Goal: Transaction & Acquisition: Purchase product/service

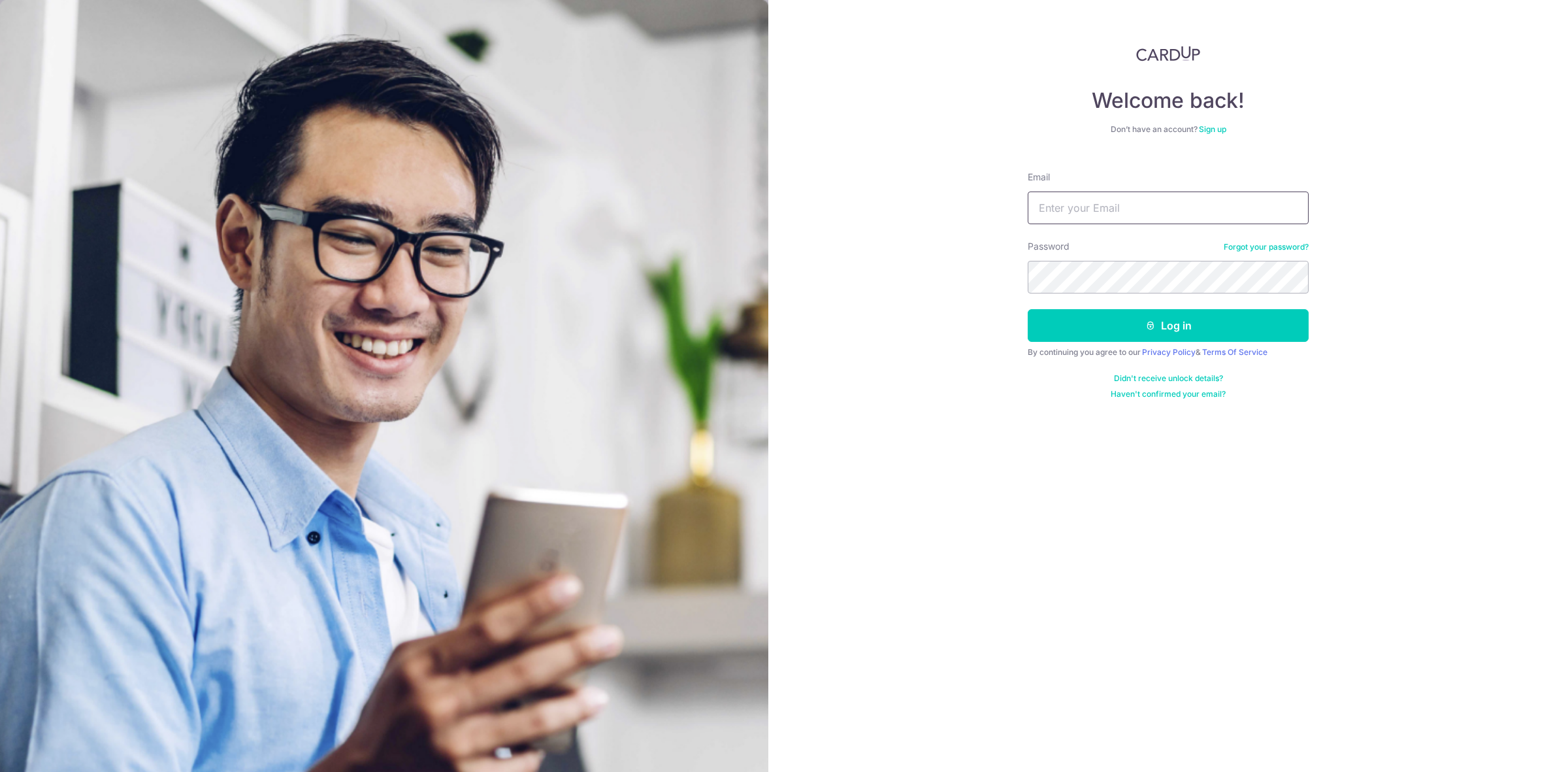
click at [1053, 204] on input "Email" at bounding box center [1168, 208] width 281 height 32
type input "[EMAIL_ADDRESS][DOMAIN_NAME]"
click at [1027, 309] on button "Log in" at bounding box center [1168, 325] width 281 height 32
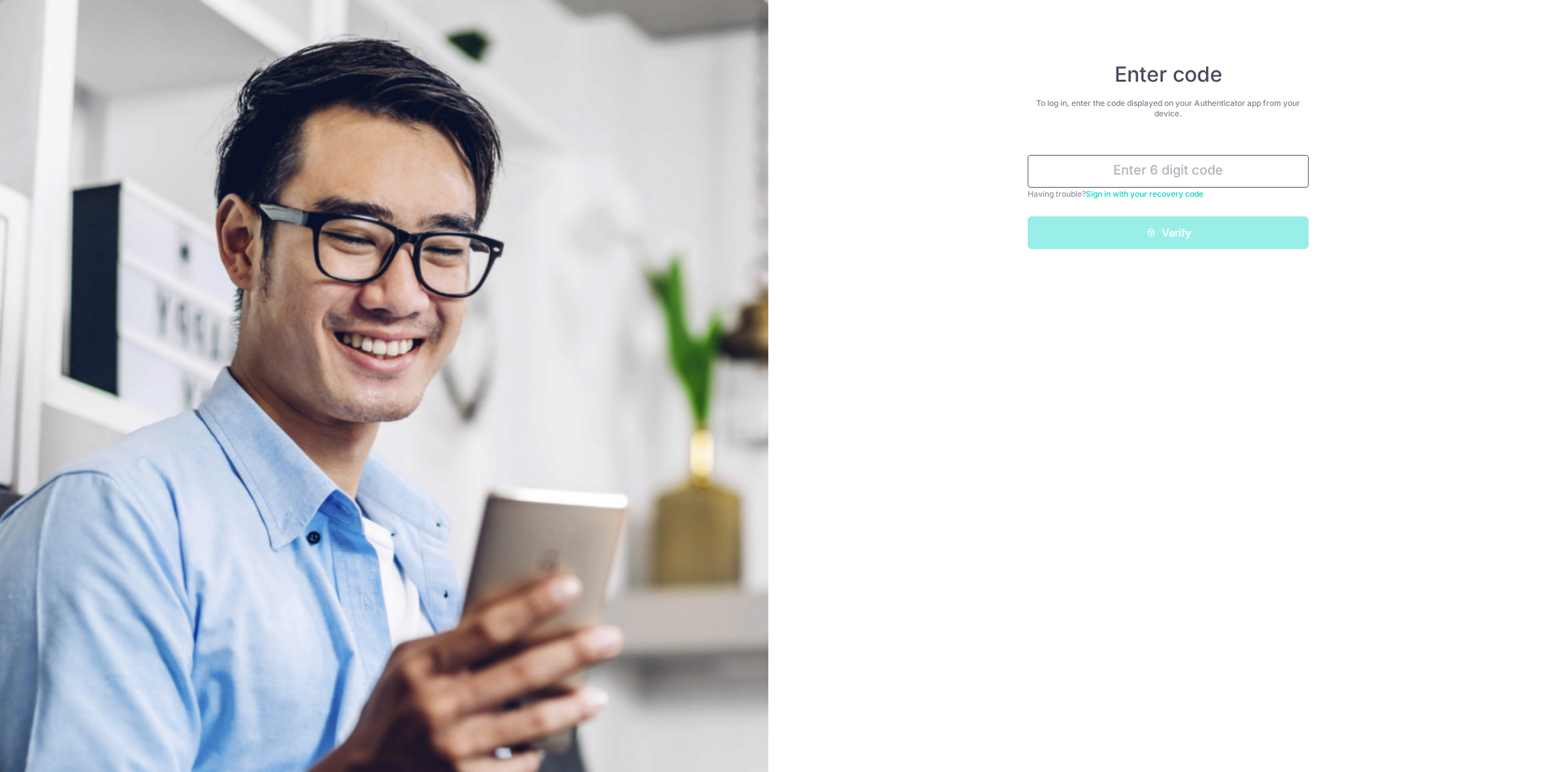
click at [1184, 164] on input "text" at bounding box center [1168, 171] width 281 height 32
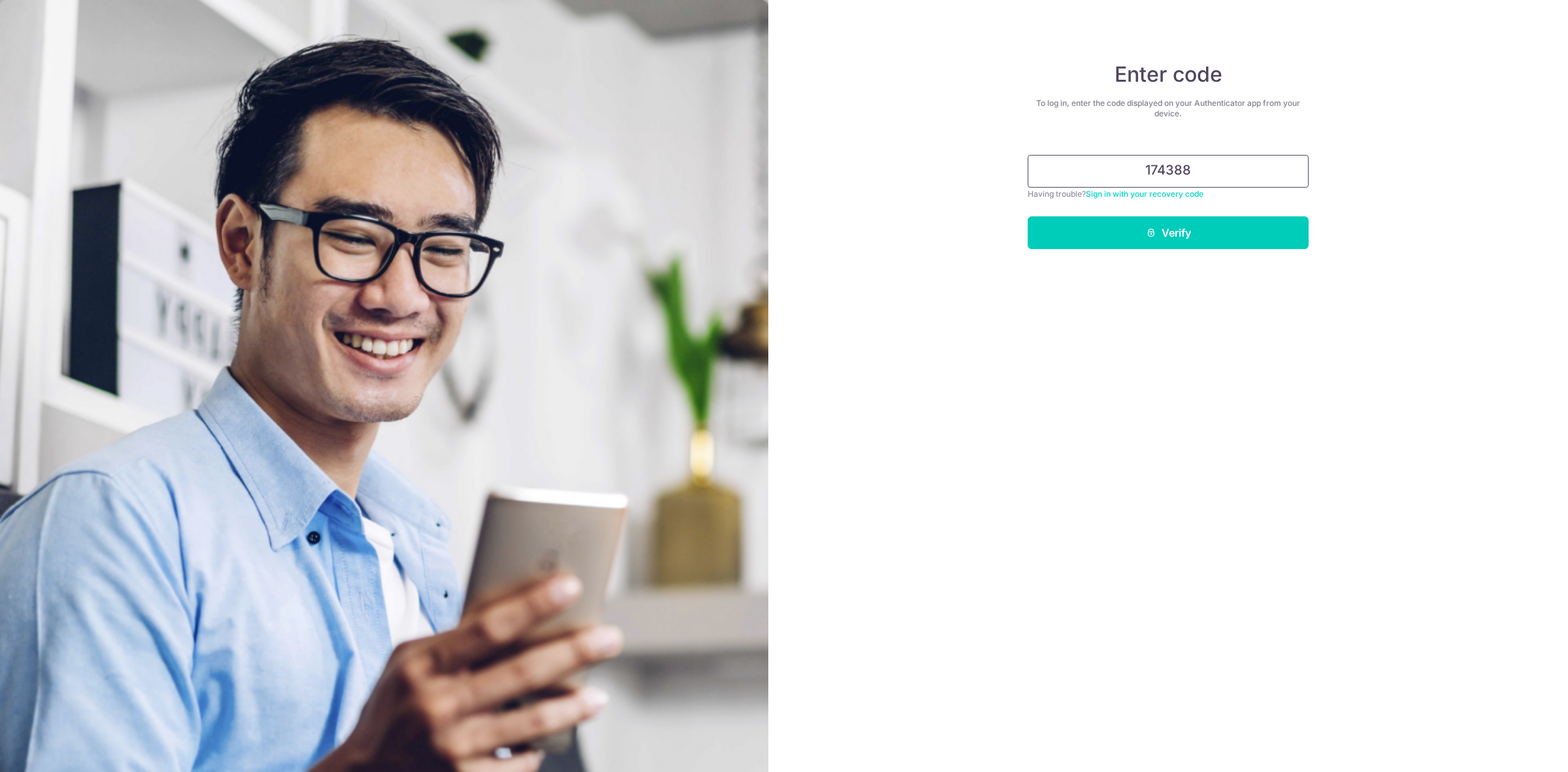
type input "174388"
click at [1027, 216] on button "Verify" at bounding box center [1168, 232] width 281 height 32
click at [1195, 224] on button "Verify" at bounding box center [1168, 232] width 281 height 32
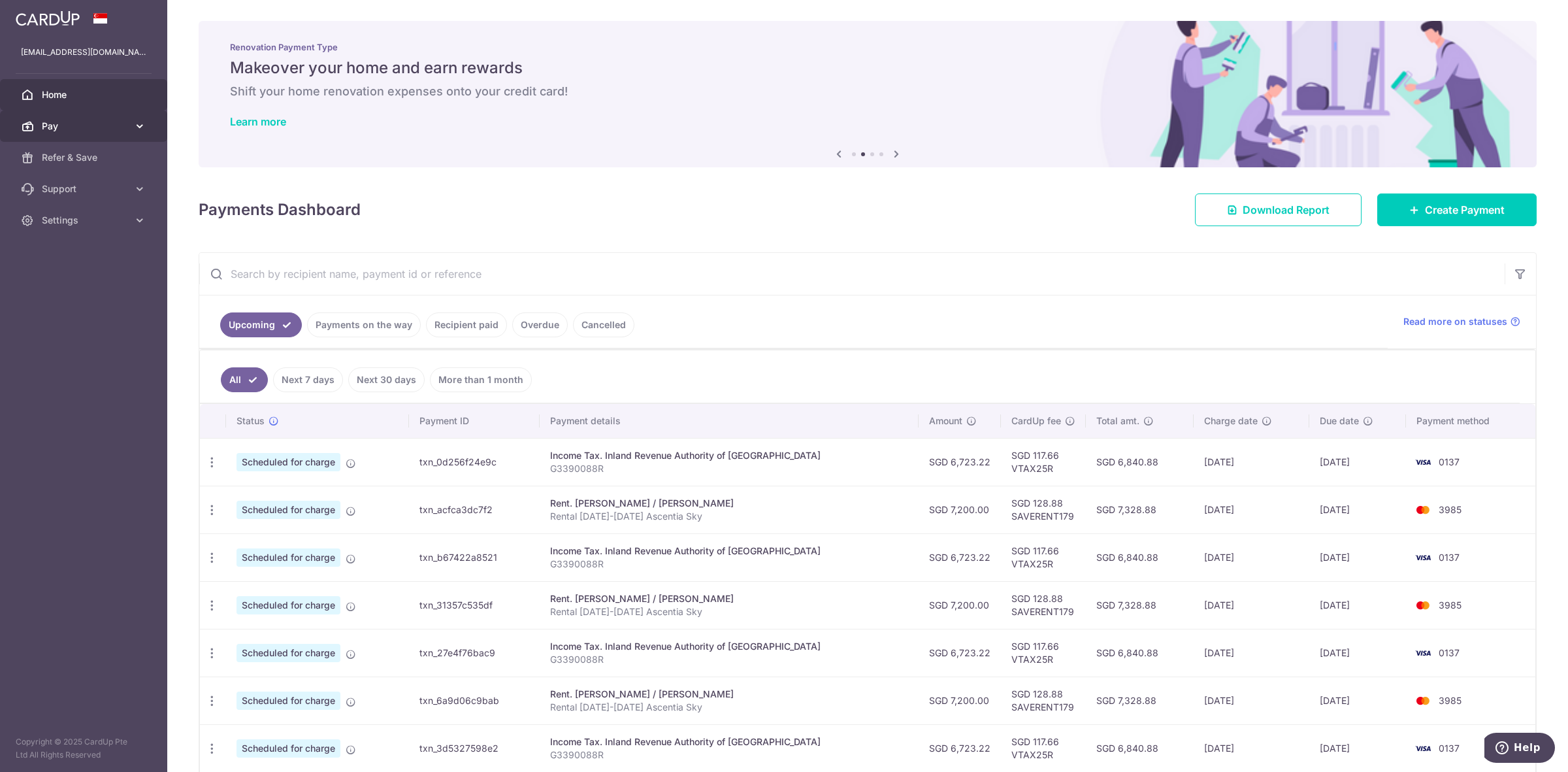
click at [105, 135] on link "Pay" at bounding box center [83, 125] width 167 height 31
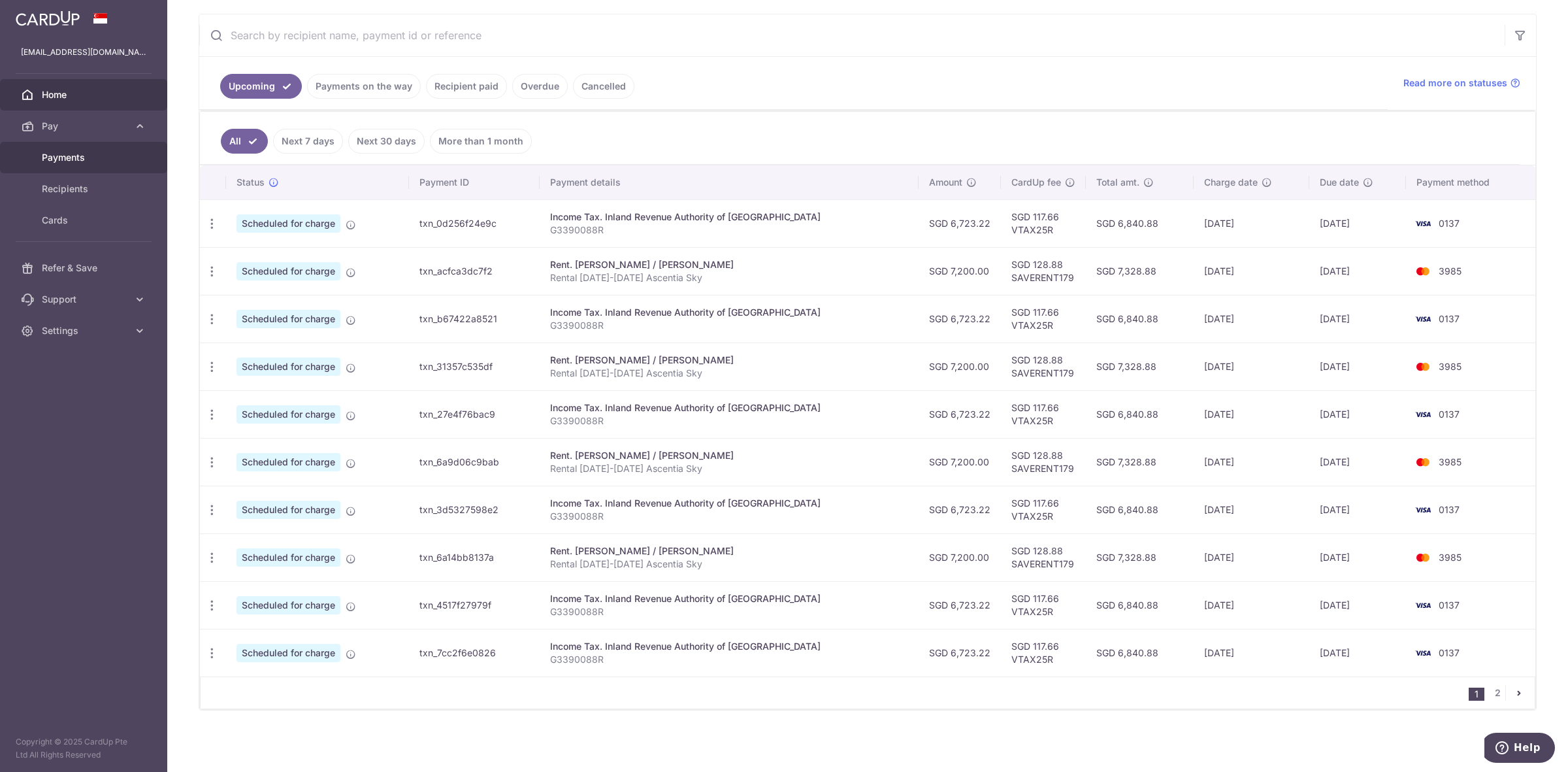
click at [93, 162] on span "Payments" at bounding box center [85, 158] width 86 height 13
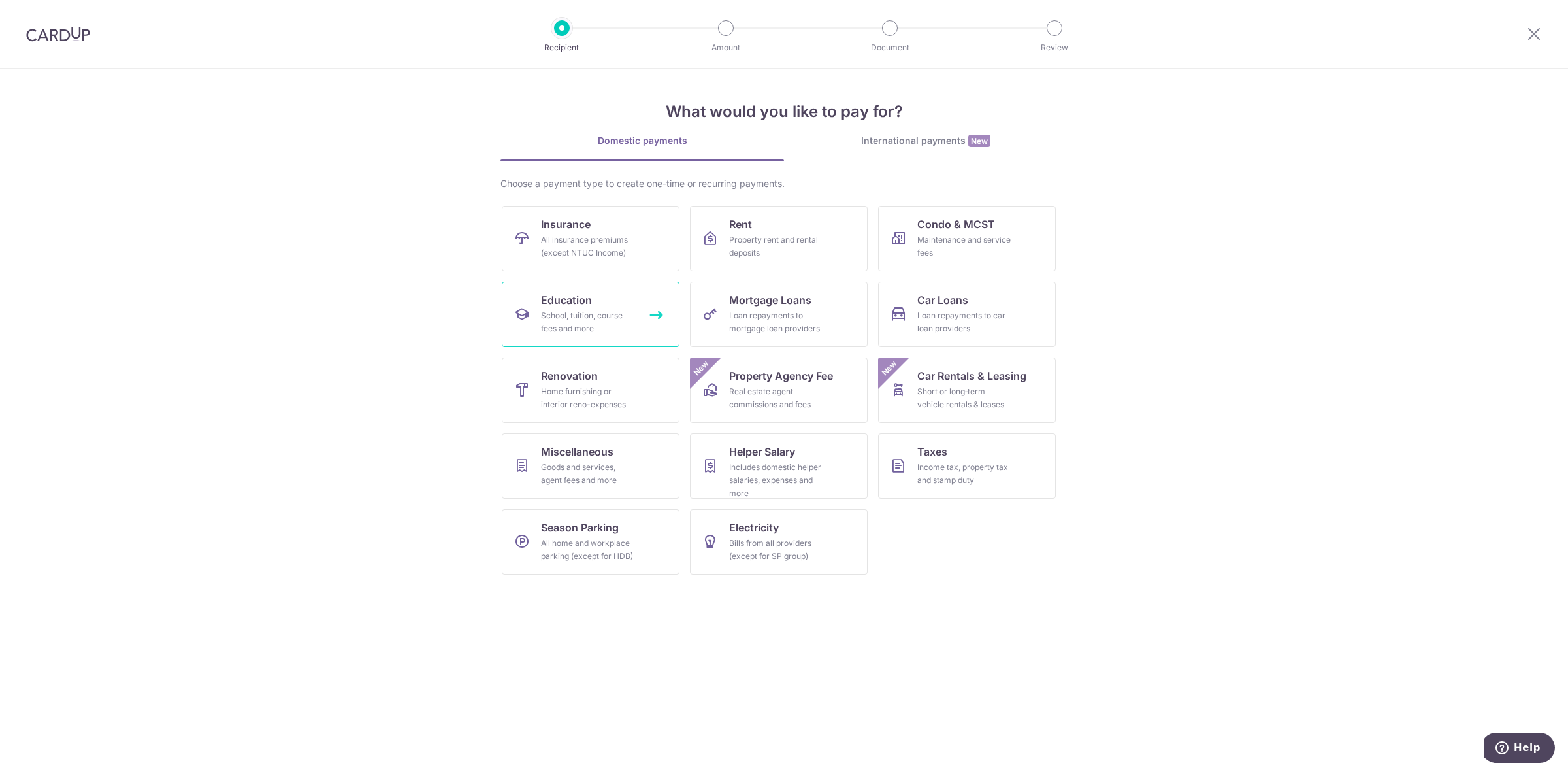
click at [599, 334] on div "School, tuition, course fees and more" at bounding box center [587, 322] width 94 height 26
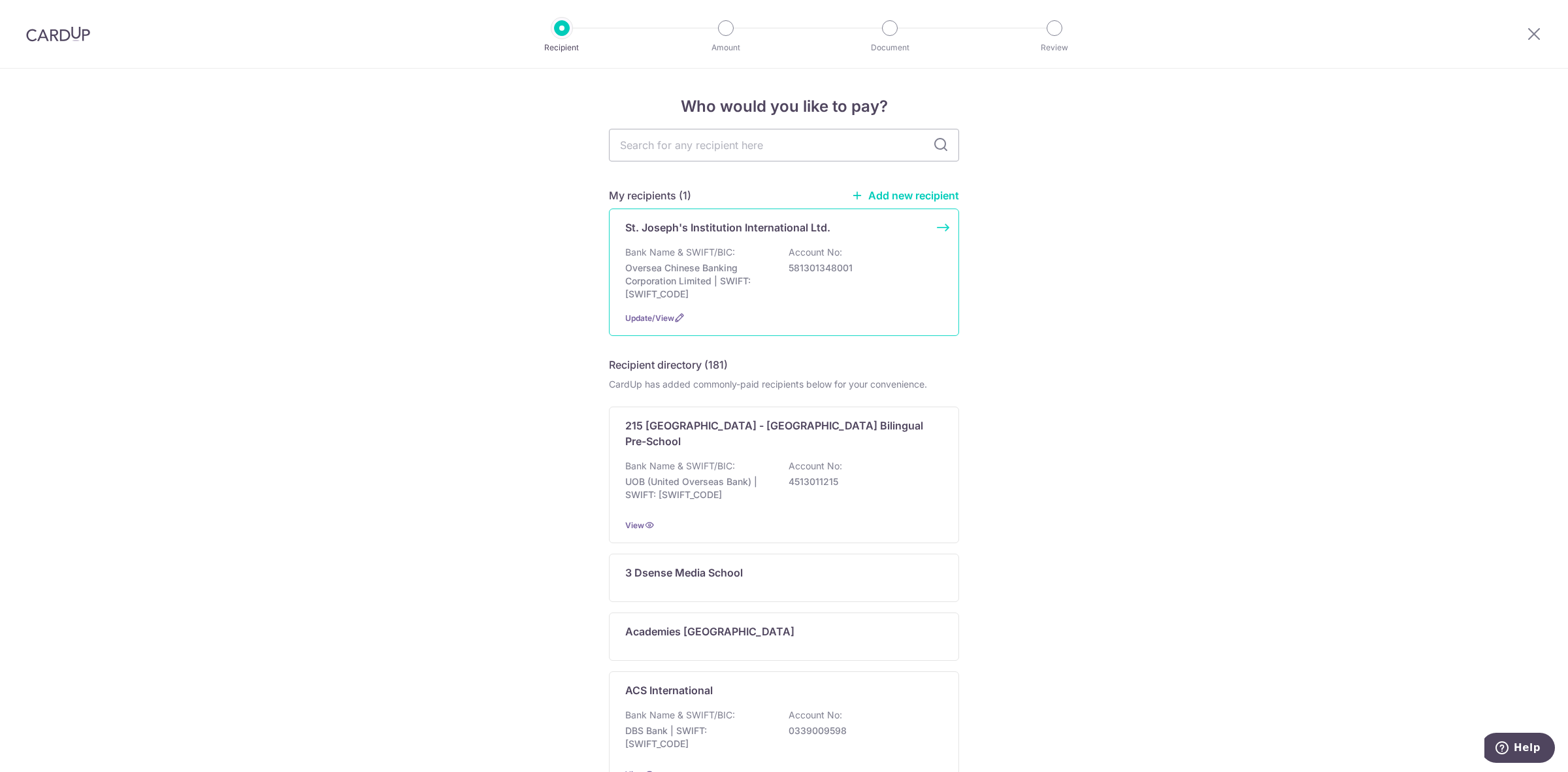
click at [725, 256] on p "Bank Name & SWIFT/BIC:" at bounding box center [680, 252] width 110 height 13
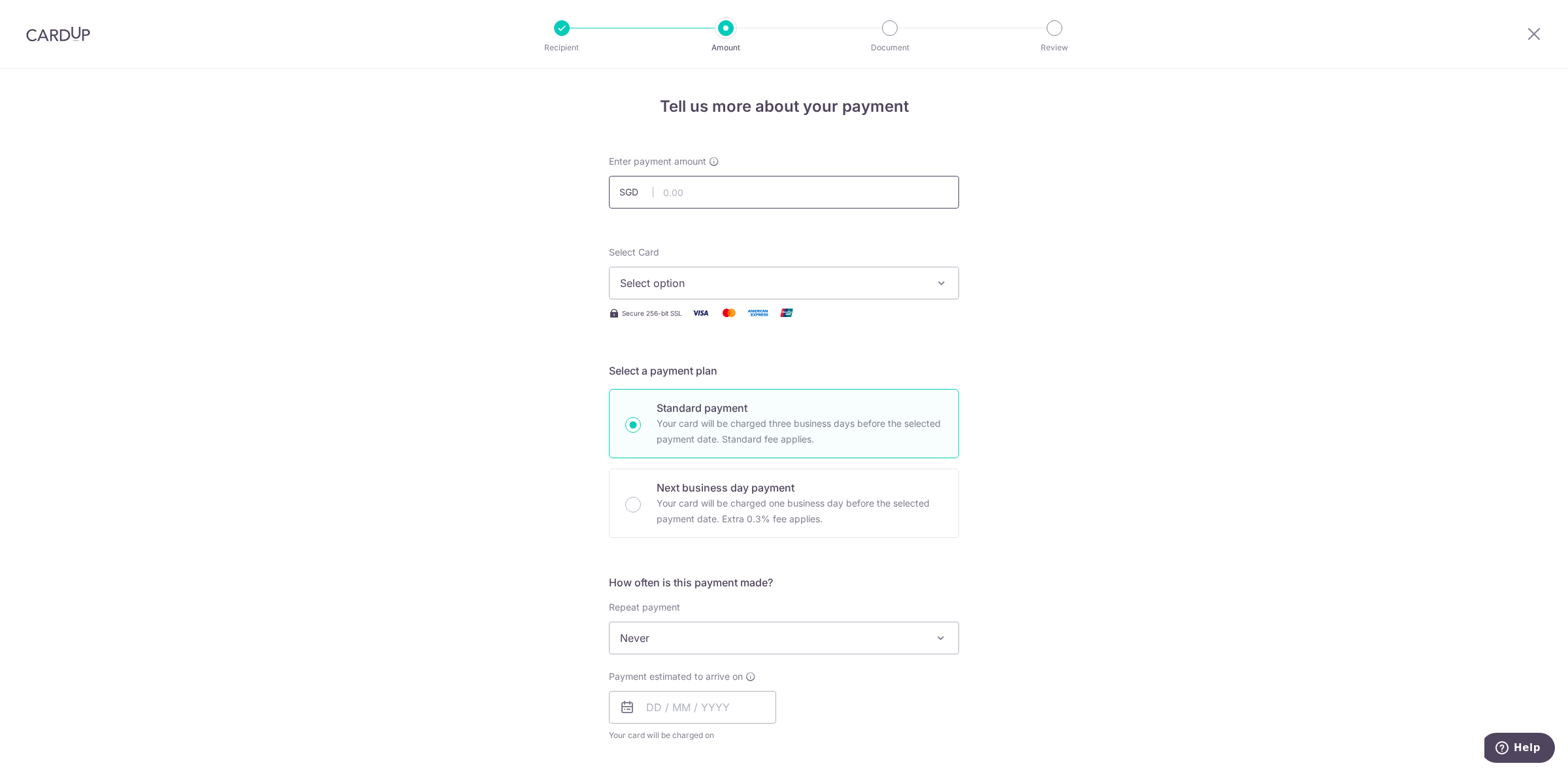
click at [698, 191] on input "text" at bounding box center [784, 192] width 350 height 32
type input "20,477.00"
click at [721, 279] on span "Select option" at bounding box center [772, 283] width 304 height 16
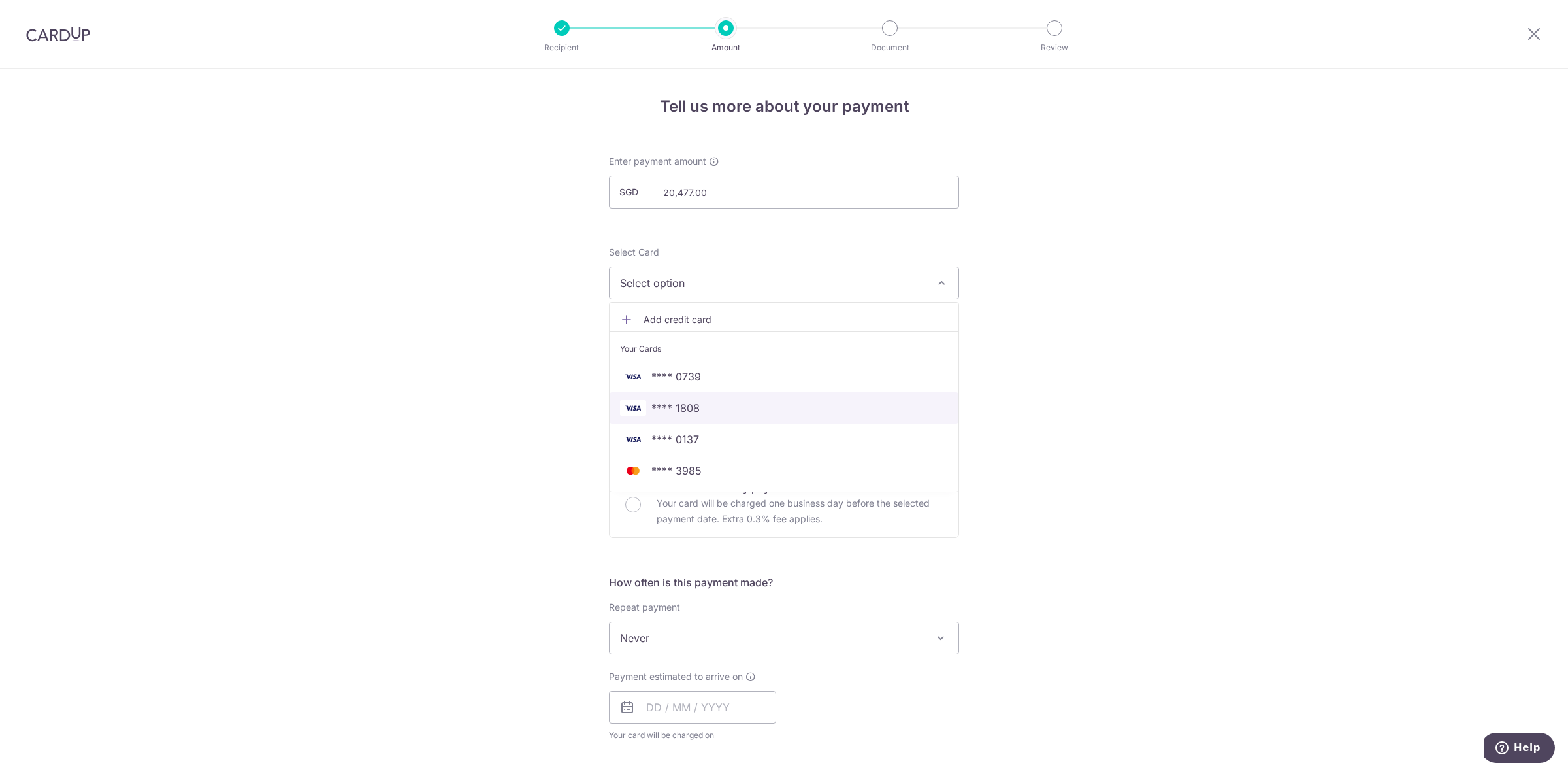
click at [741, 406] on span "**** 1808" at bounding box center [784, 407] width 328 height 16
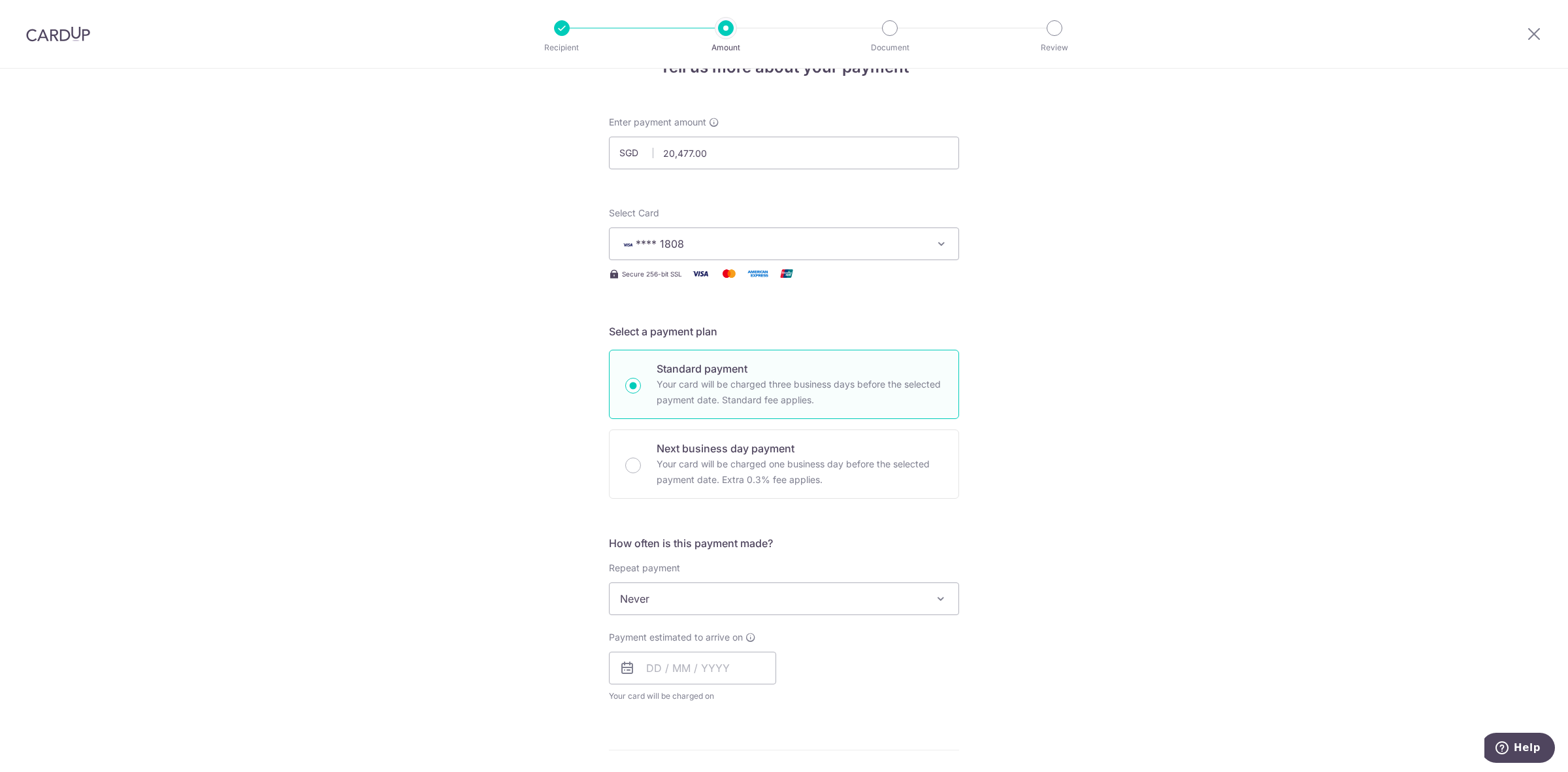
scroll to position [81, 0]
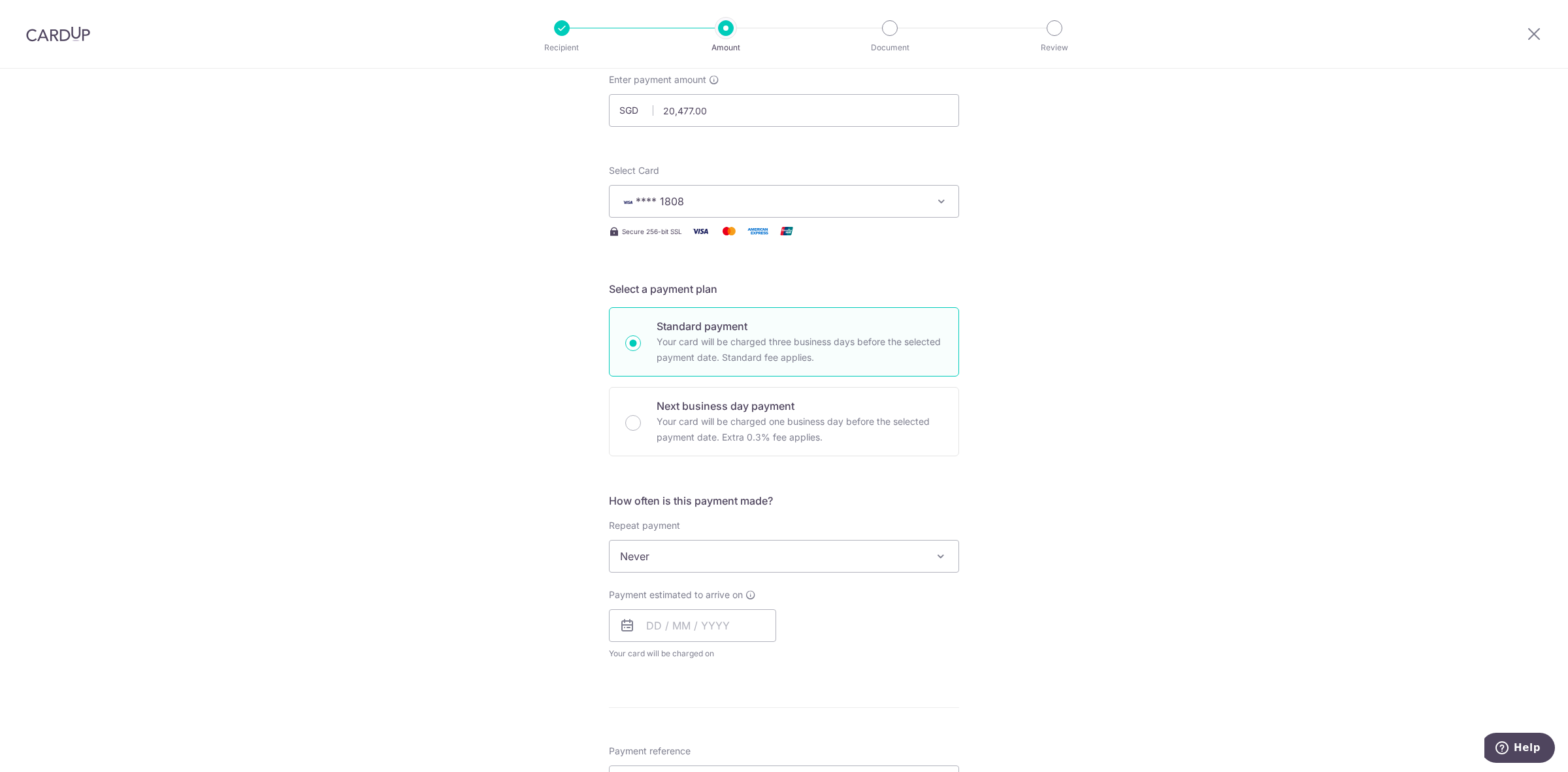
click at [767, 554] on span "Never" at bounding box center [784, 555] width 349 height 31
click at [719, 624] on input "text" at bounding box center [692, 625] width 167 height 32
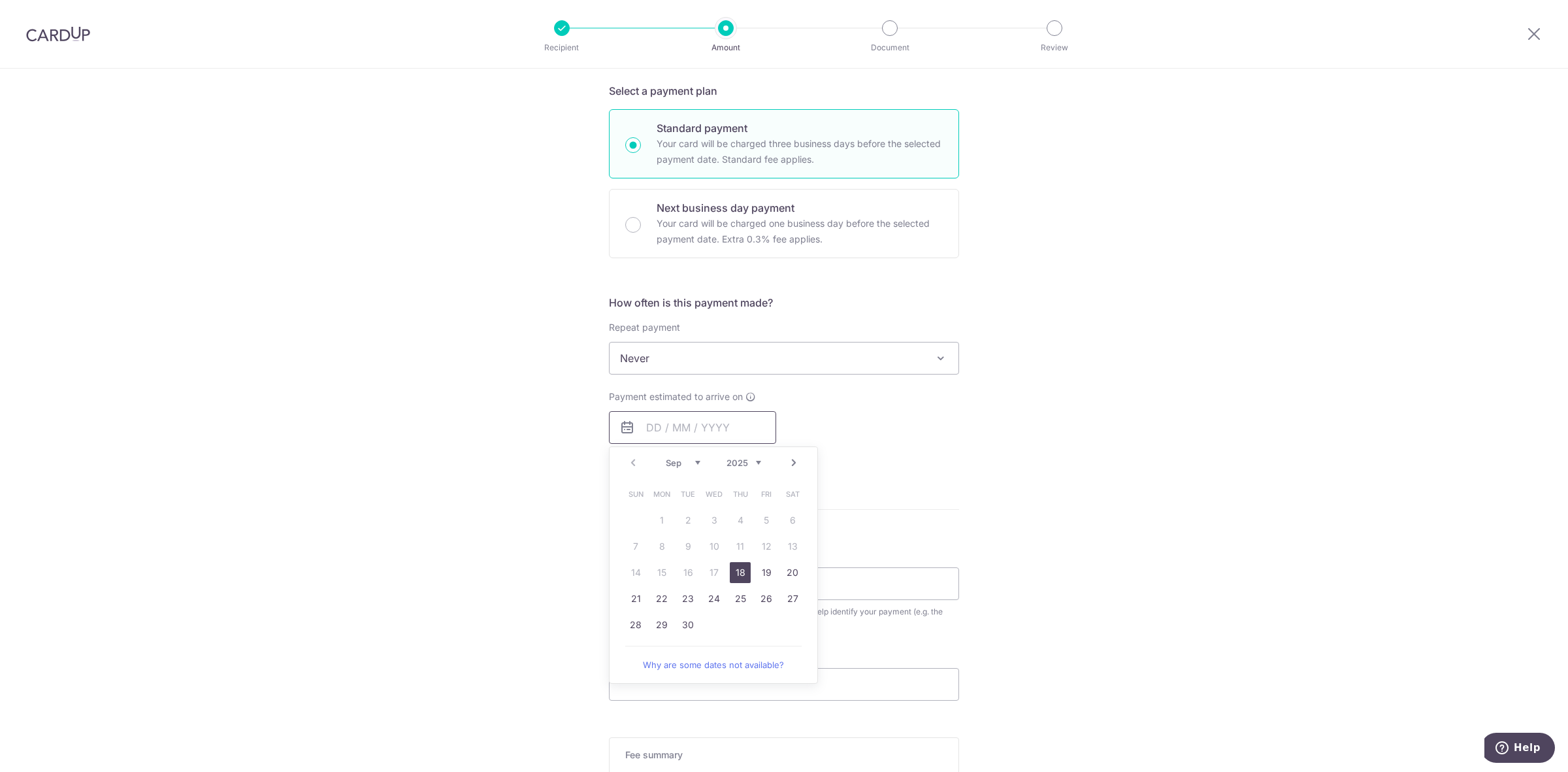
scroll to position [327, 0]
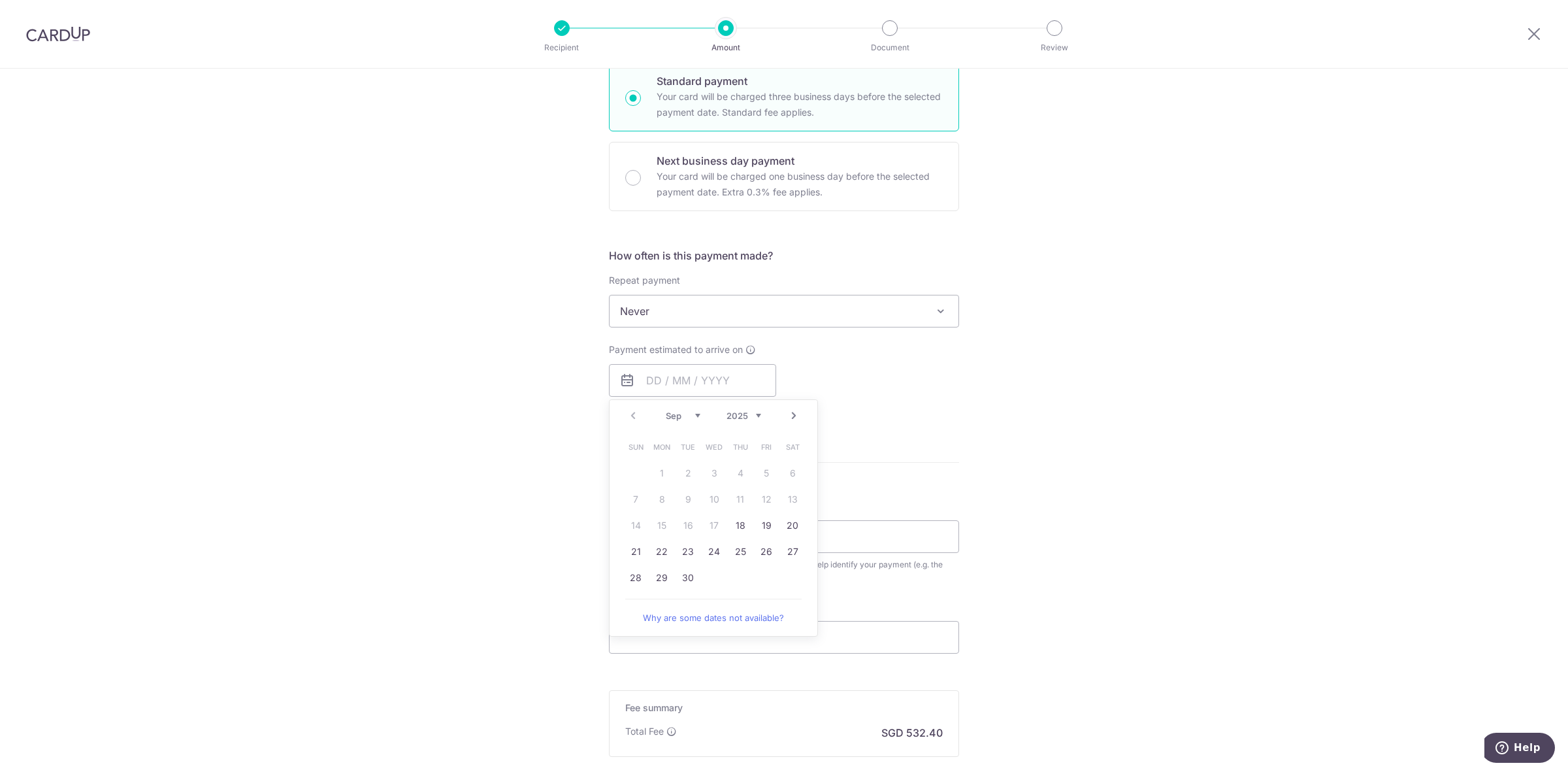
click at [789, 412] on link "Next" at bounding box center [794, 416] width 16 height 16
click at [661, 553] on link "20" at bounding box center [661, 551] width 21 height 21
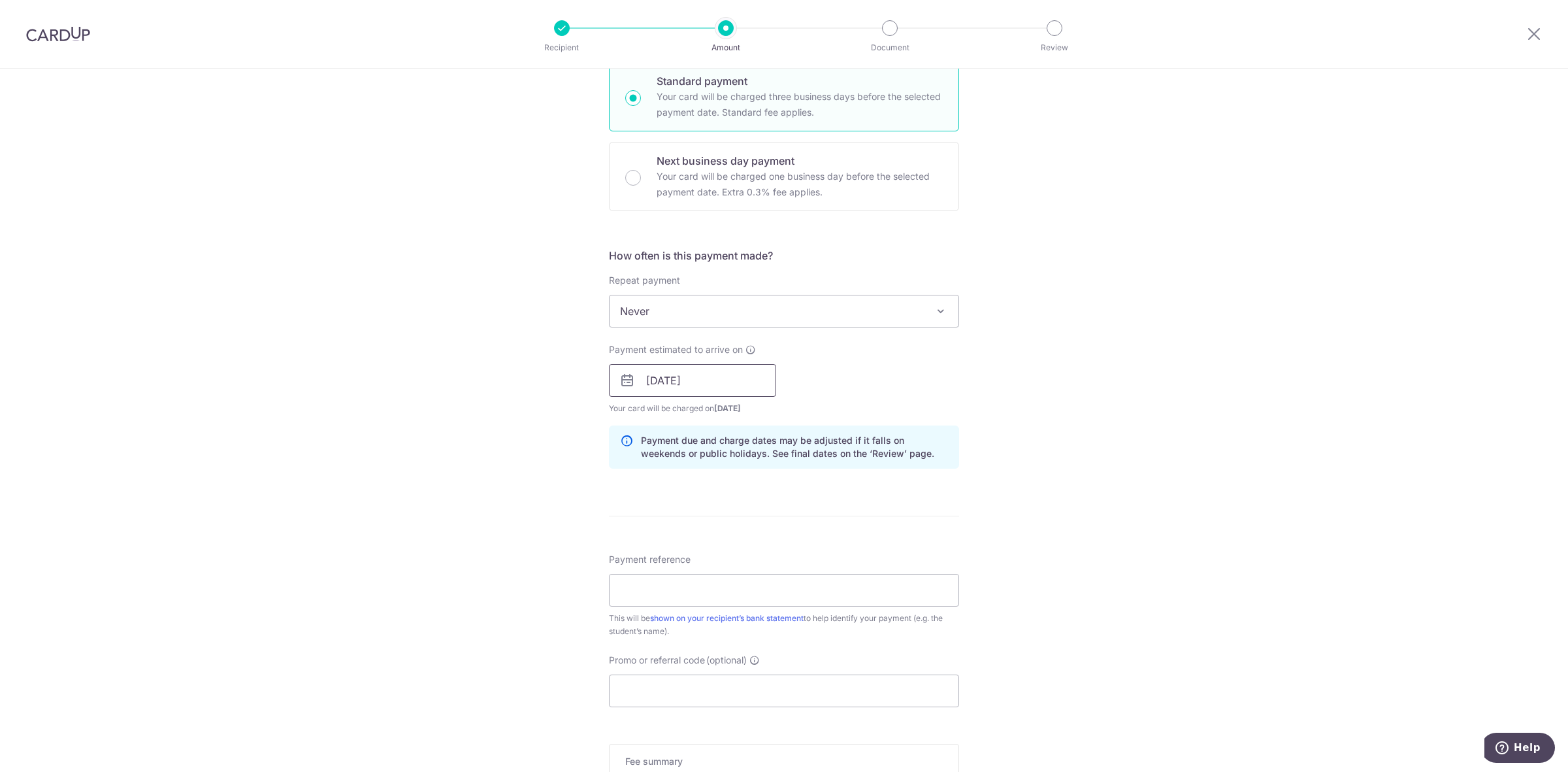
click at [712, 396] on input "20/10/2025" at bounding box center [692, 380] width 167 height 32
click at [683, 553] on link "21" at bounding box center [687, 551] width 21 height 21
click at [682, 382] on input "21/10/2025" at bounding box center [692, 380] width 167 height 32
click at [762, 536] on link "17" at bounding box center [766, 525] width 21 height 21
click at [750, 381] on input "[DATE]" at bounding box center [692, 380] width 167 height 32
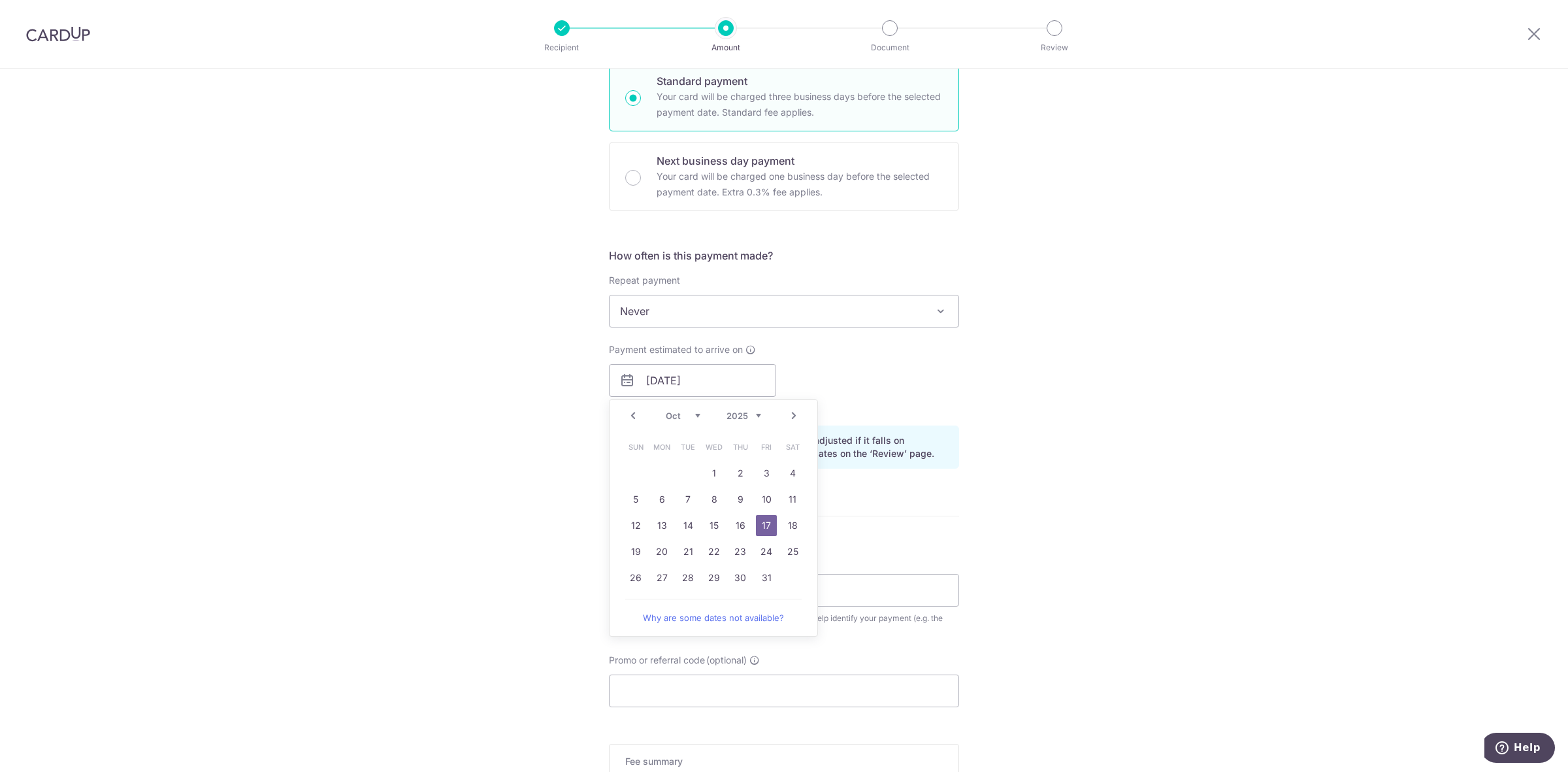
click at [759, 528] on link "17" at bounding box center [766, 525] width 21 height 21
click at [733, 390] on input "[DATE]" at bounding box center [692, 380] width 167 height 32
click at [739, 527] on link "16" at bounding box center [740, 525] width 21 height 21
click at [731, 379] on input "16/10/2025" at bounding box center [692, 380] width 167 height 32
click at [653, 553] on link "20" at bounding box center [661, 551] width 21 height 21
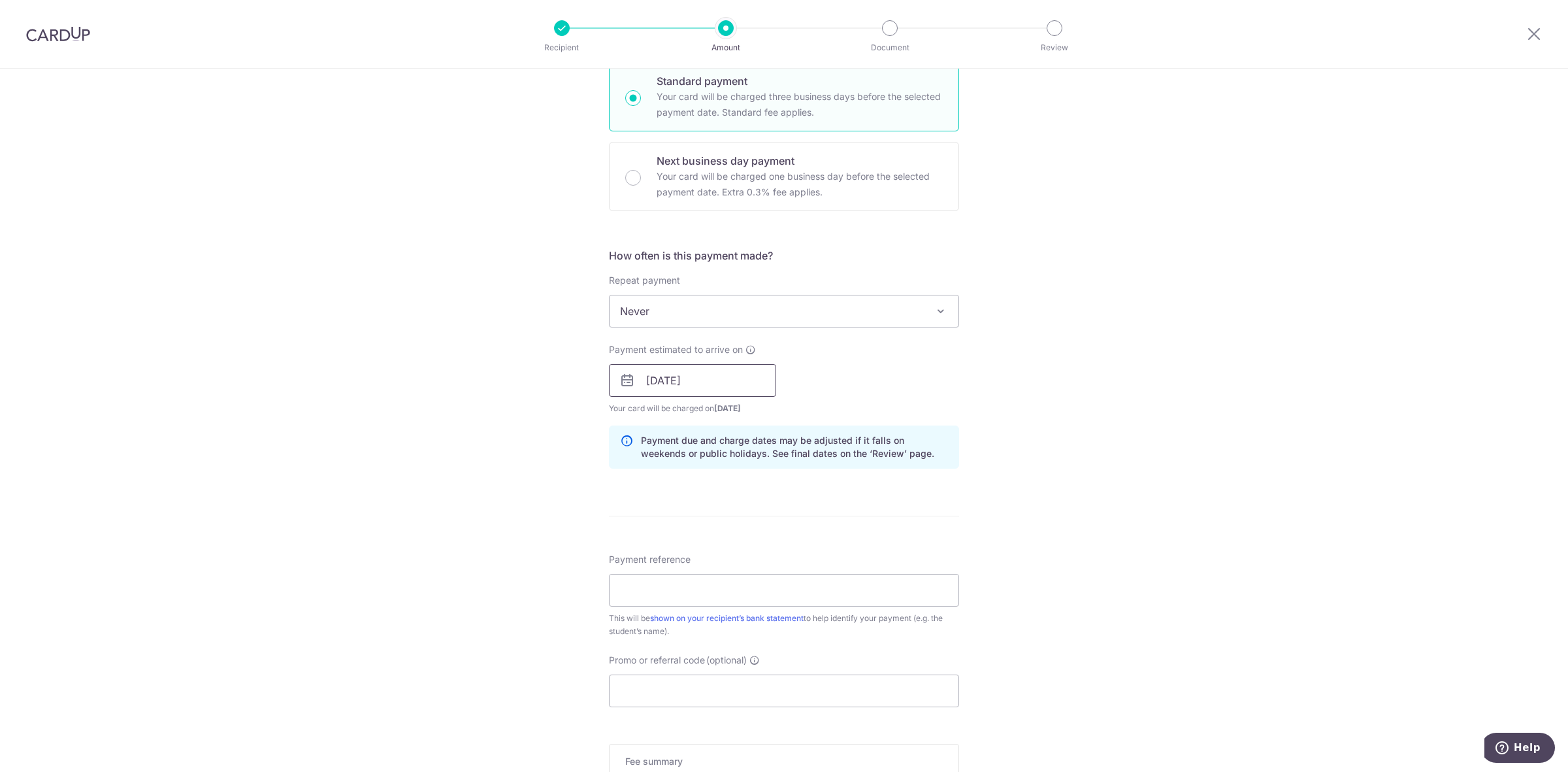
click at [753, 386] on input "20/10/2025" at bounding box center [692, 380] width 167 height 32
click at [762, 520] on link "17" at bounding box center [766, 525] width 21 height 21
click at [750, 392] on input "[DATE]" at bounding box center [692, 380] width 167 height 32
click at [743, 527] on link "16" at bounding box center [740, 525] width 21 height 21
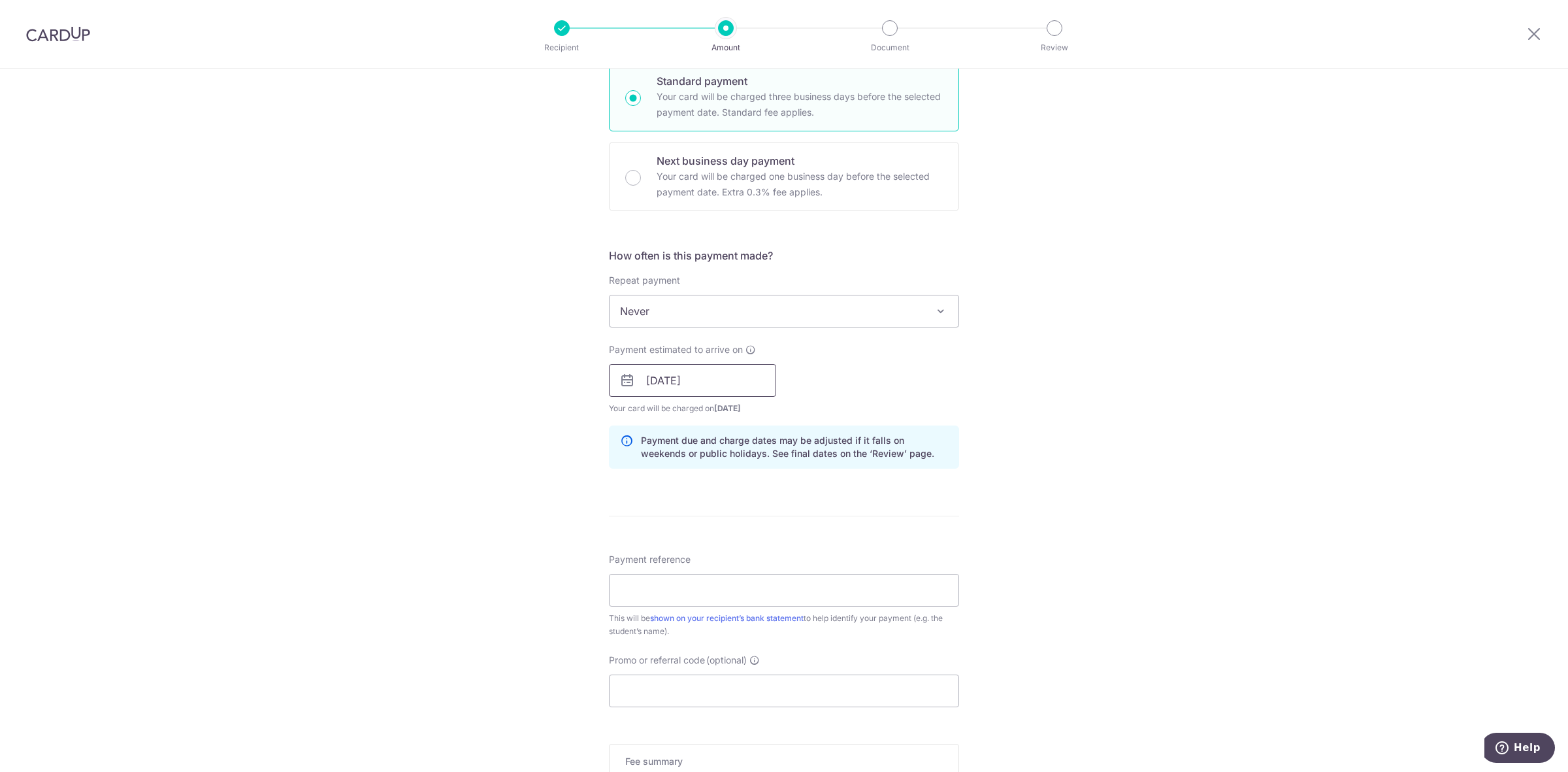
click at [755, 384] on input "16/10/2025" at bounding box center [692, 380] width 167 height 32
click at [758, 508] on link "10" at bounding box center [766, 499] width 21 height 21
click at [736, 374] on input "[DATE]" at bounding box center [692, 380] width 167 height 32
click at [737, 499] on link "9" at bounding box center [740, 499] width 21 height 21
type input "[DATE]"
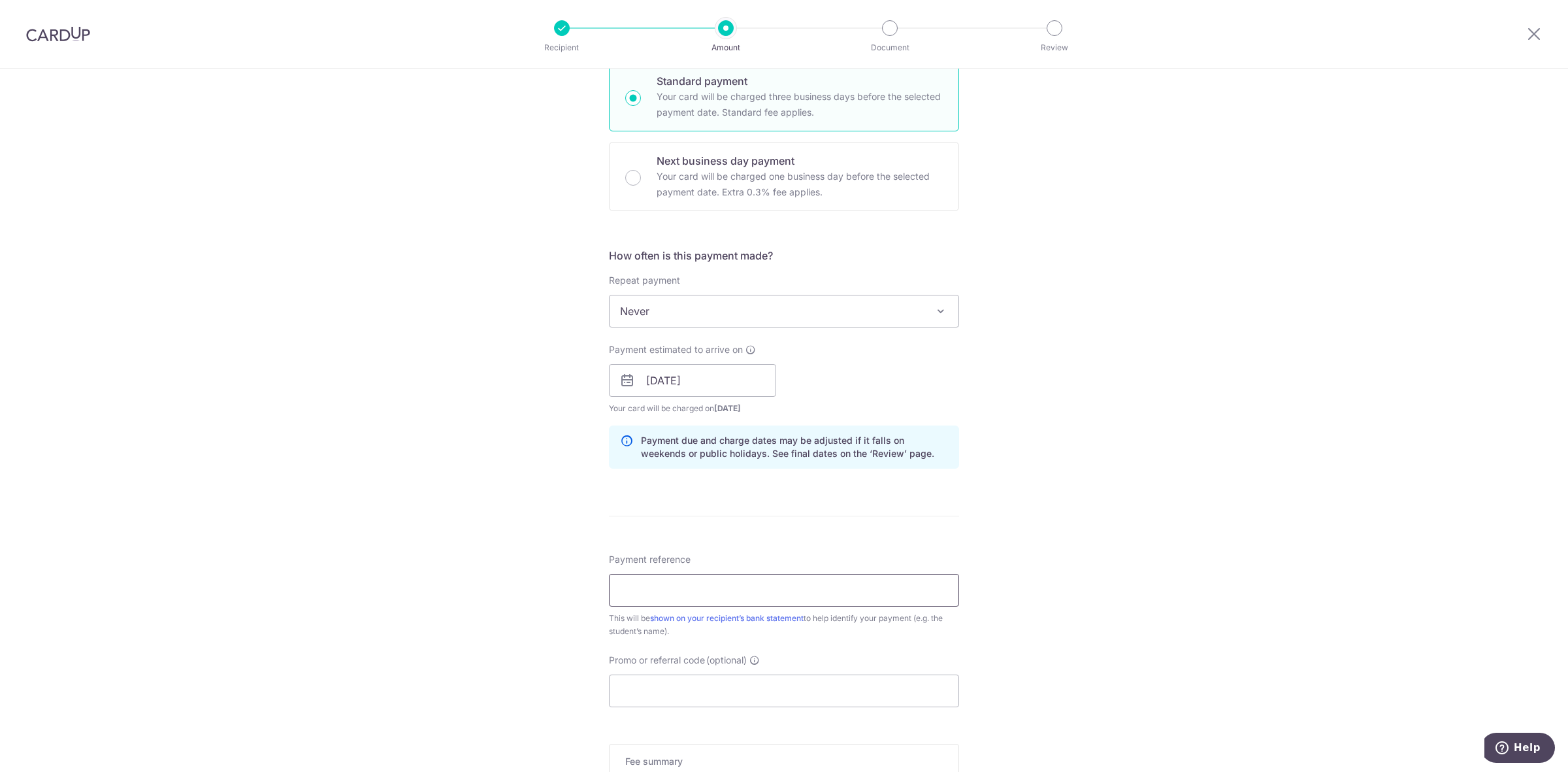
click at [712, 588] on input "Payment reference" at bounding box center [784, 589] width 350 height 32
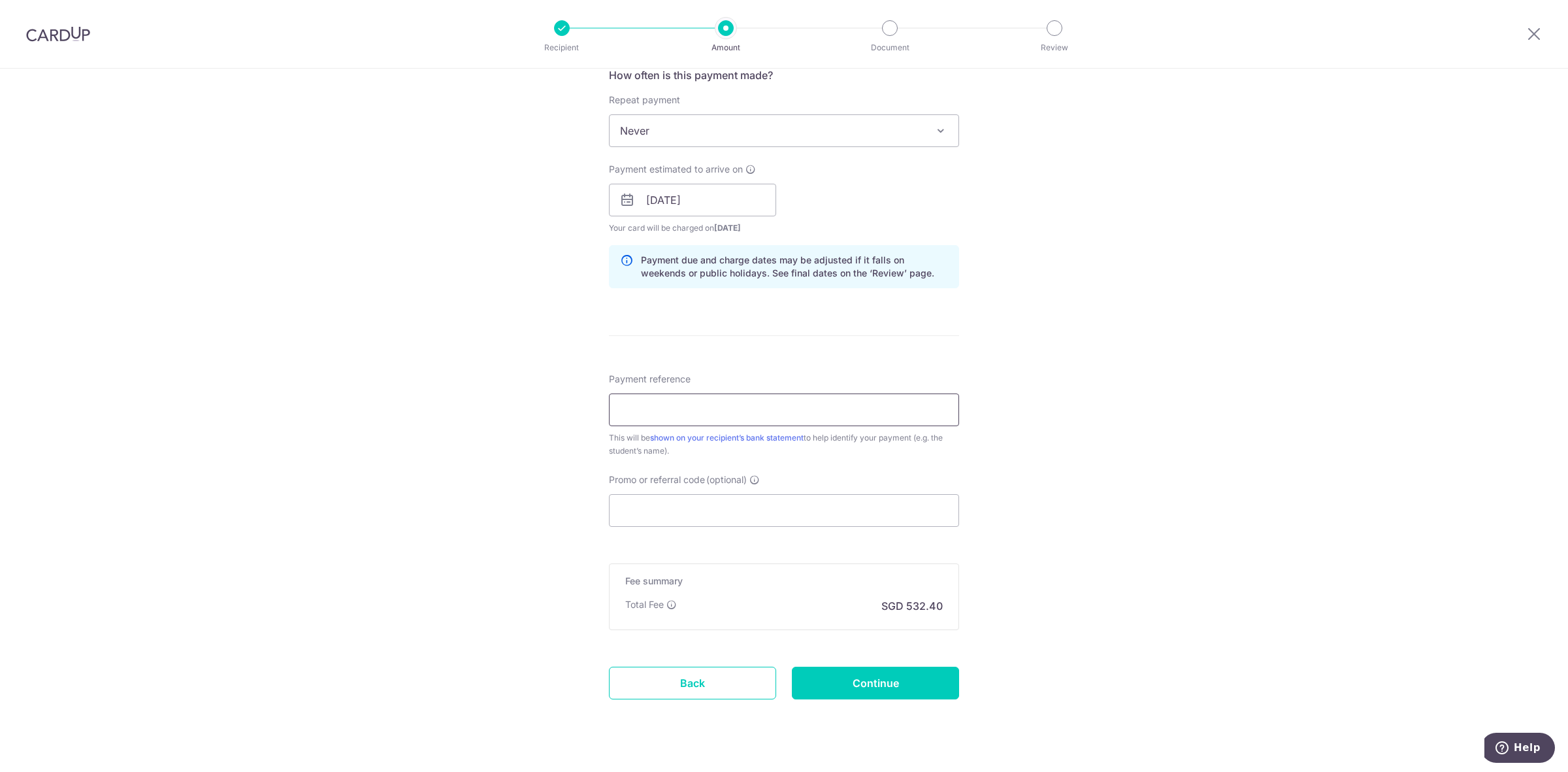
scroll to position [534, 0]
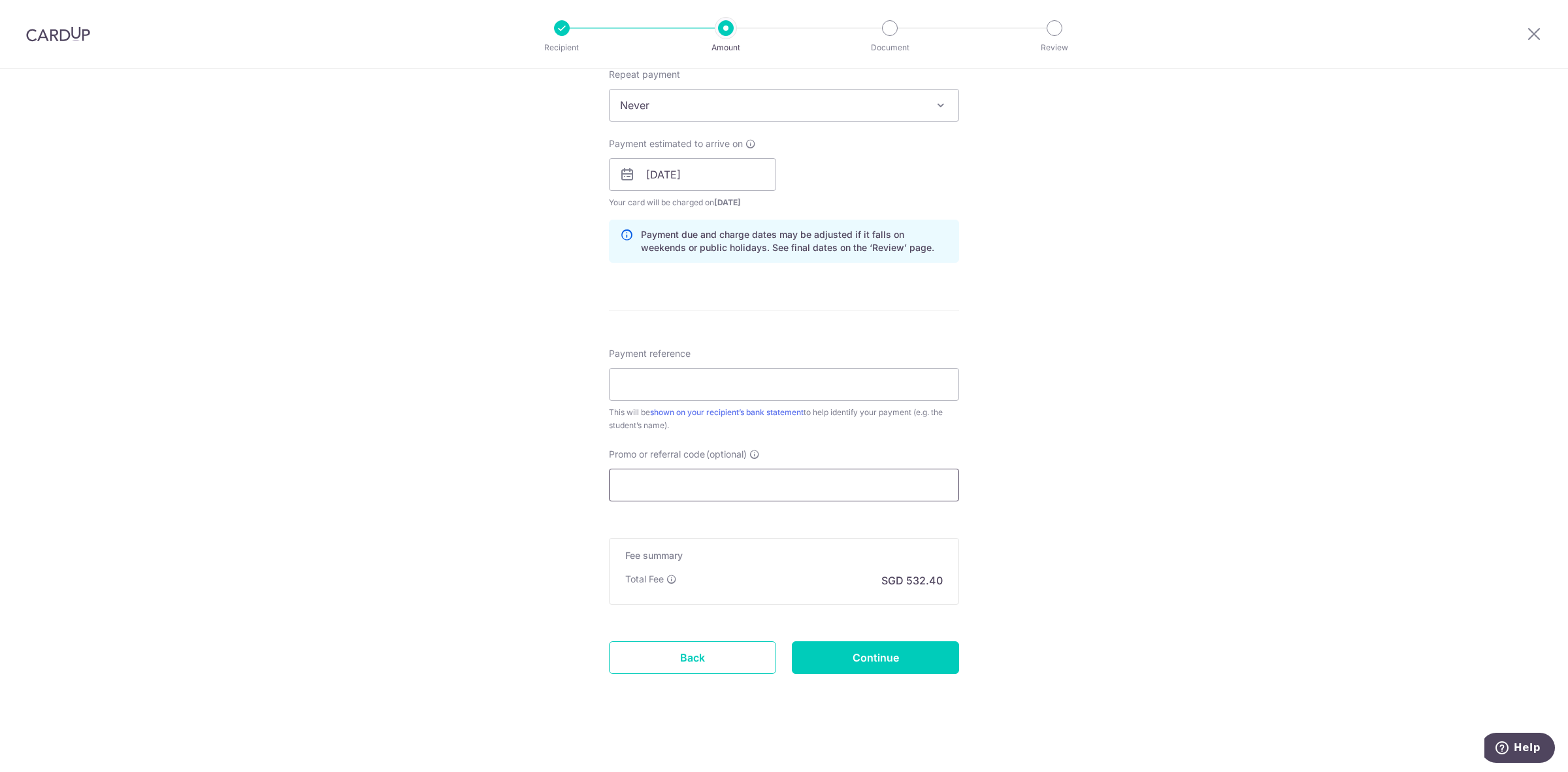
click at [700, 492] on input "Promo or referral code (optional)" at bounding box center [784, 485] width 350 height 32
paste input "OCBC195"
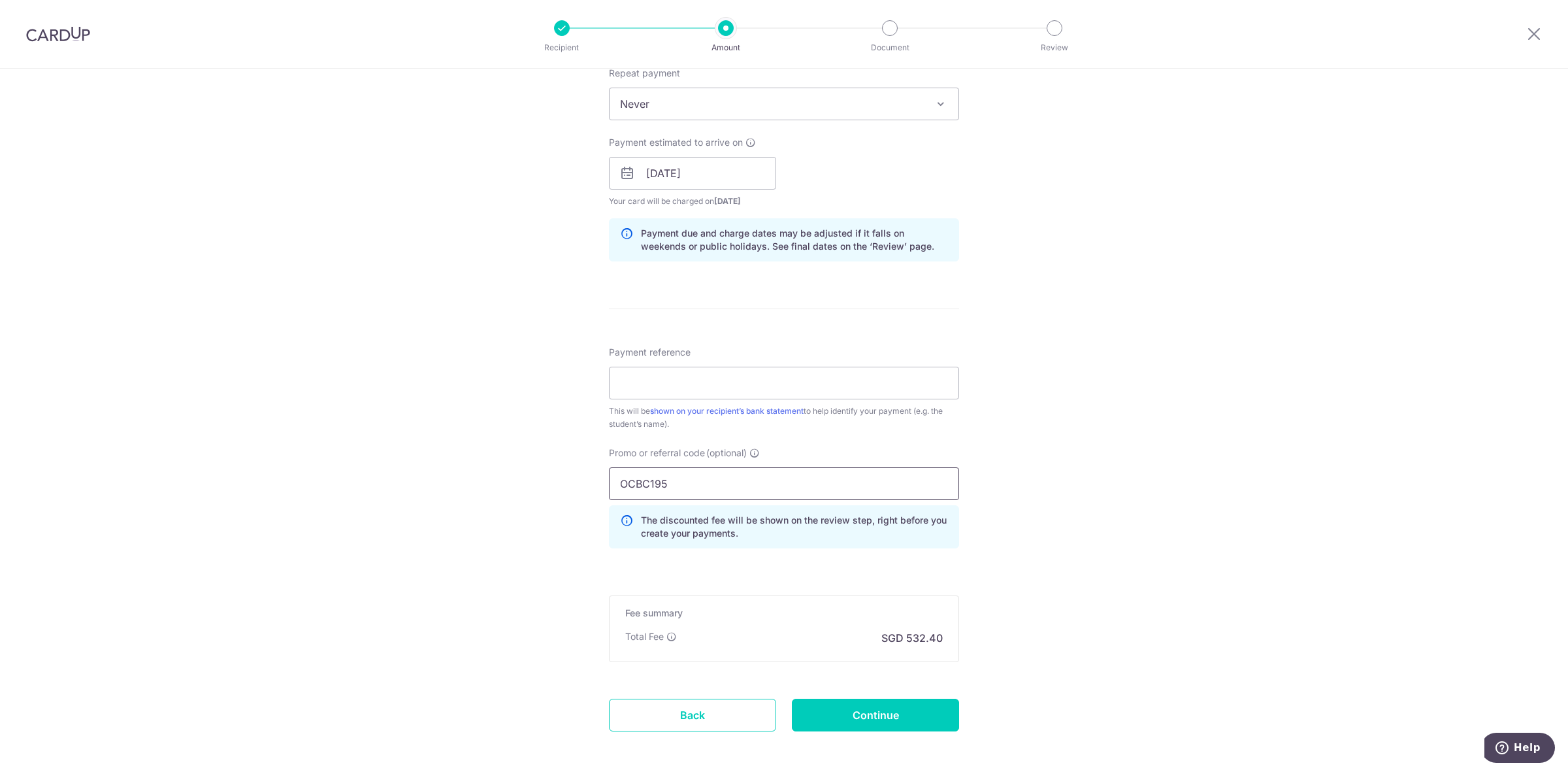
type input "OCBC195"
click at [725, 381] on input "Payment reference" at bounding box center [784, 382] width 350 height 32
paste input "S25/ 50030"
click at [728, 385] on input "S25/ 50030" at bounding box center [784, 382] width 350 height 32
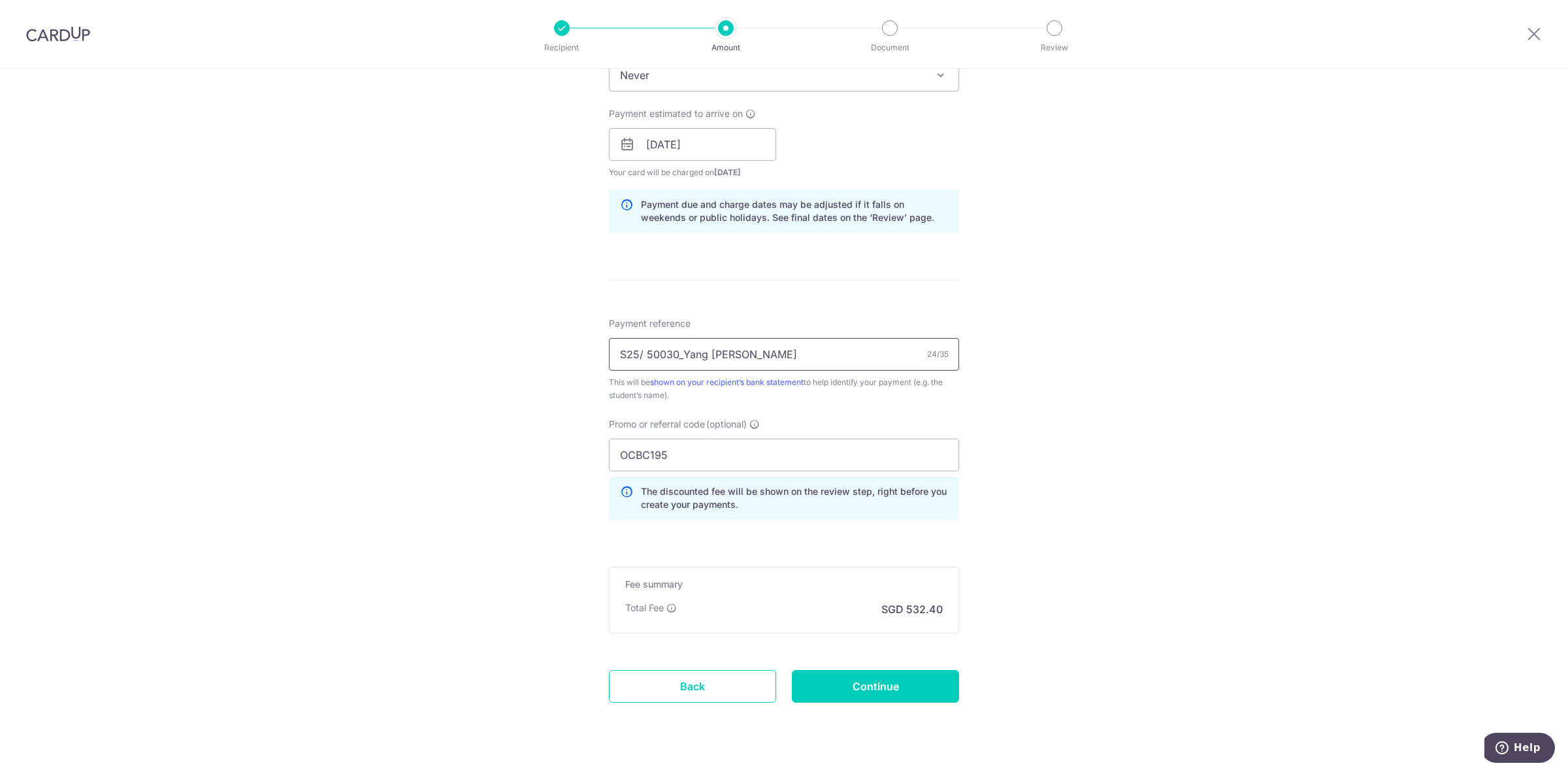
scroll to position [593, 0]
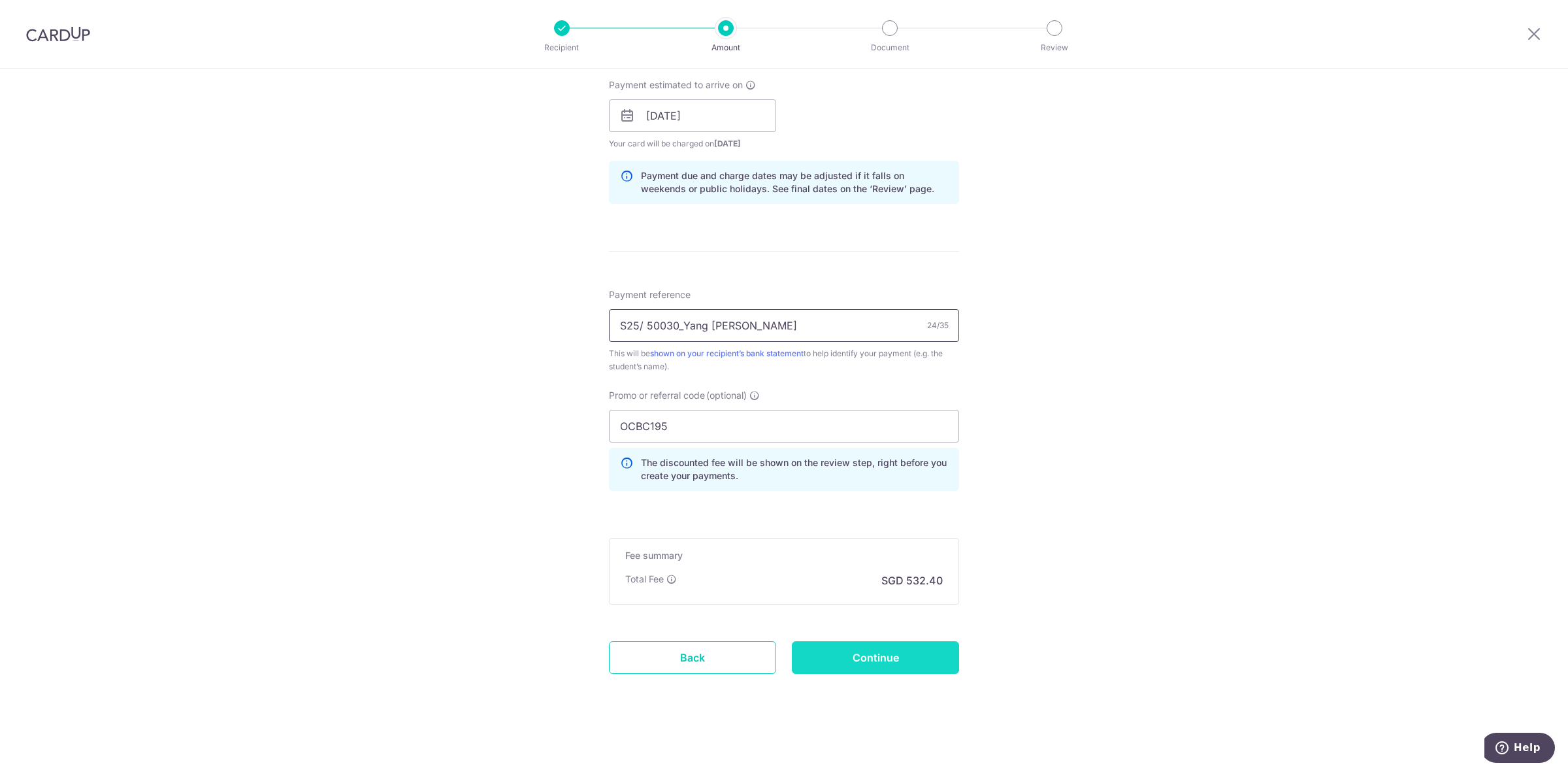
type input "S25/ 50030_Yang Yi-Cheng"
click at [876, 657] on input "Continue" at bounding box center [875, 657] width 167 height 32
type input "Create Schedule"
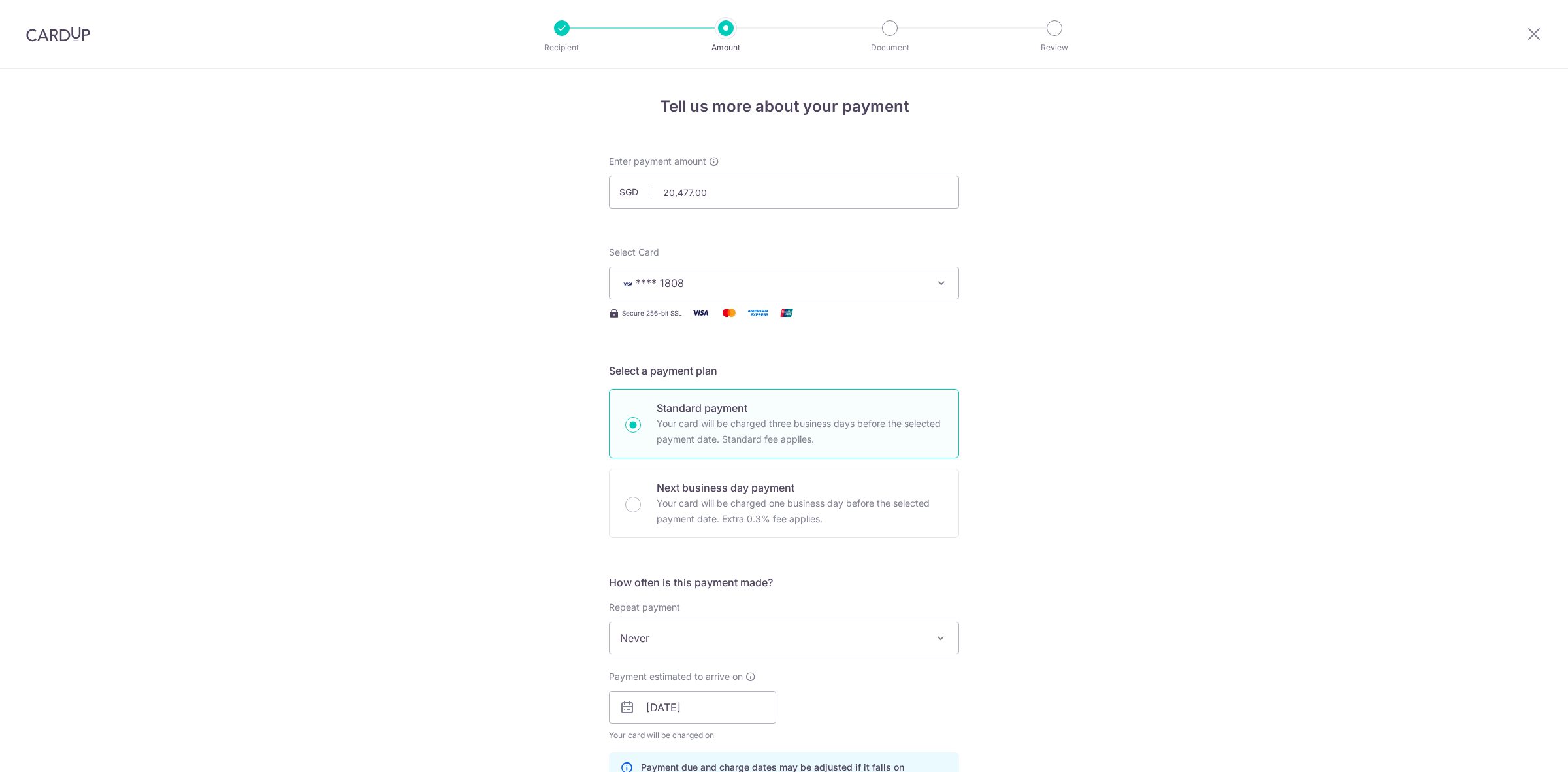
scroll to position [612, 0]
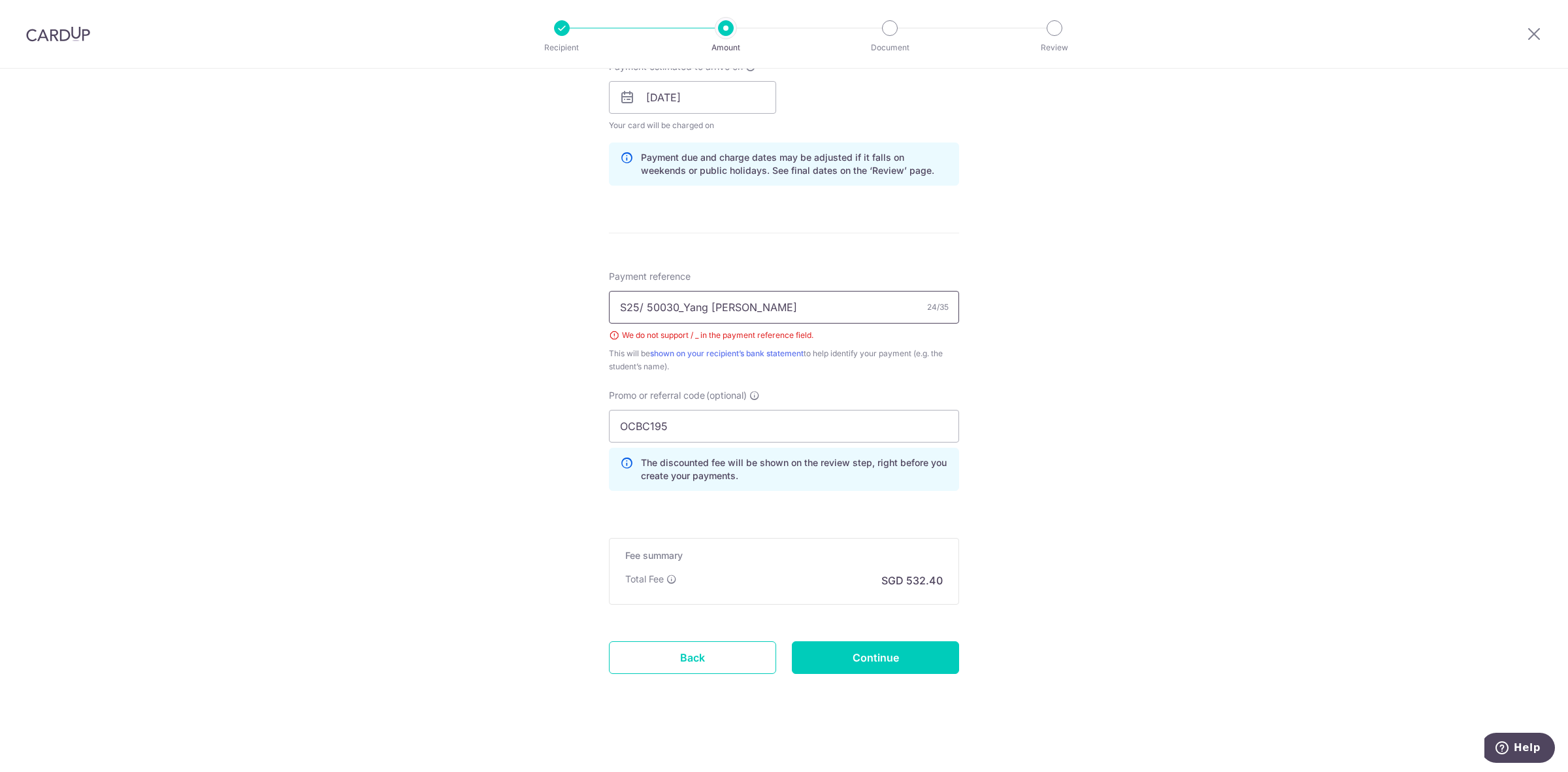
click at [644, 308] on input "S25/ 50030_Yang [PERSON_NAME]" at bounding box center [784, 307] width 350 height 32
type input "S25-50030 Yang Yi-Cheng"
click at [870, 650] on input "Continue" at bounding box center [875, 657] width 167 height 32
type input "Create Schedule"
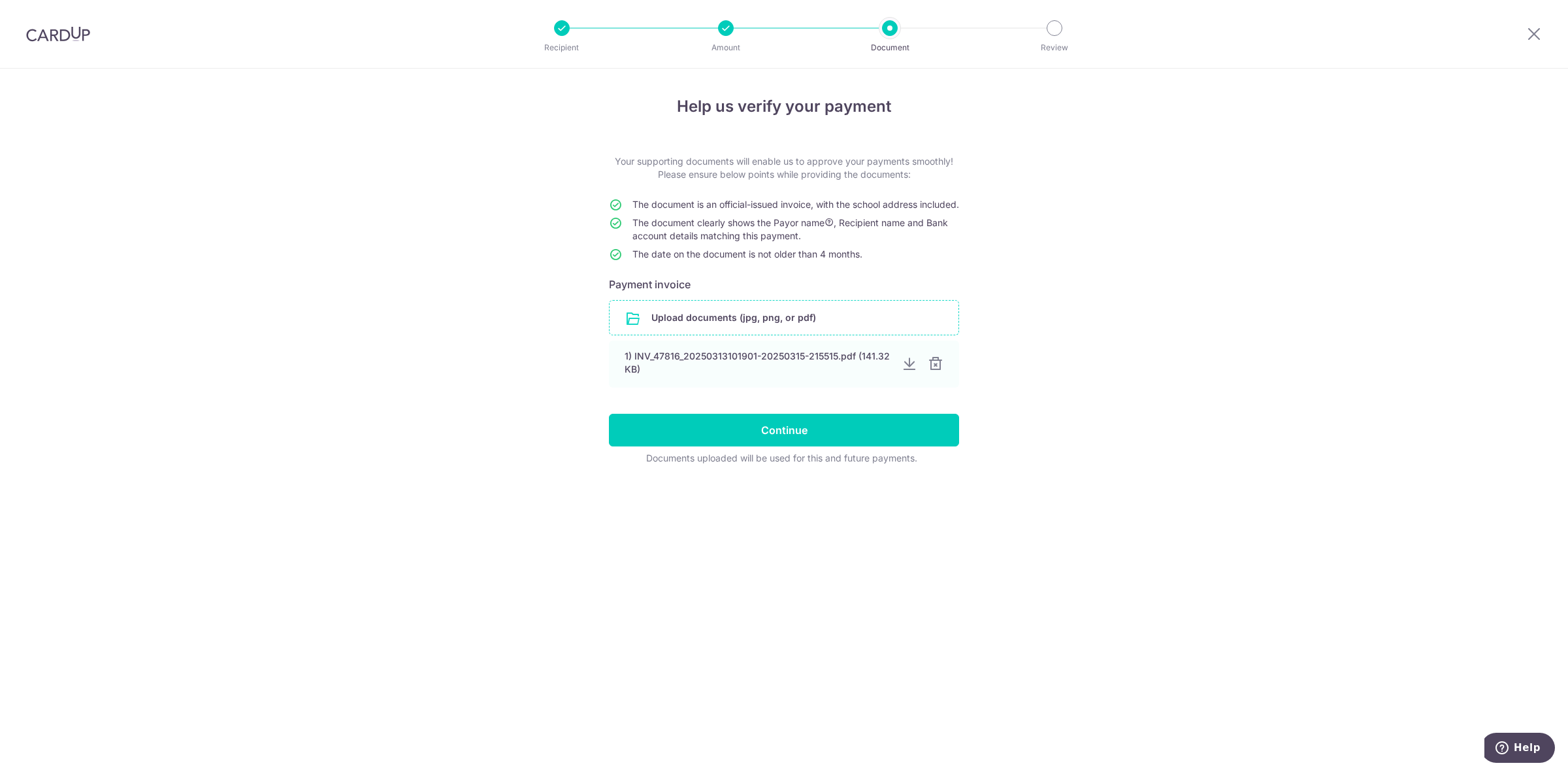
click at [797, 322] on input "file" at bounding box center [784, 318] width 349 height 34
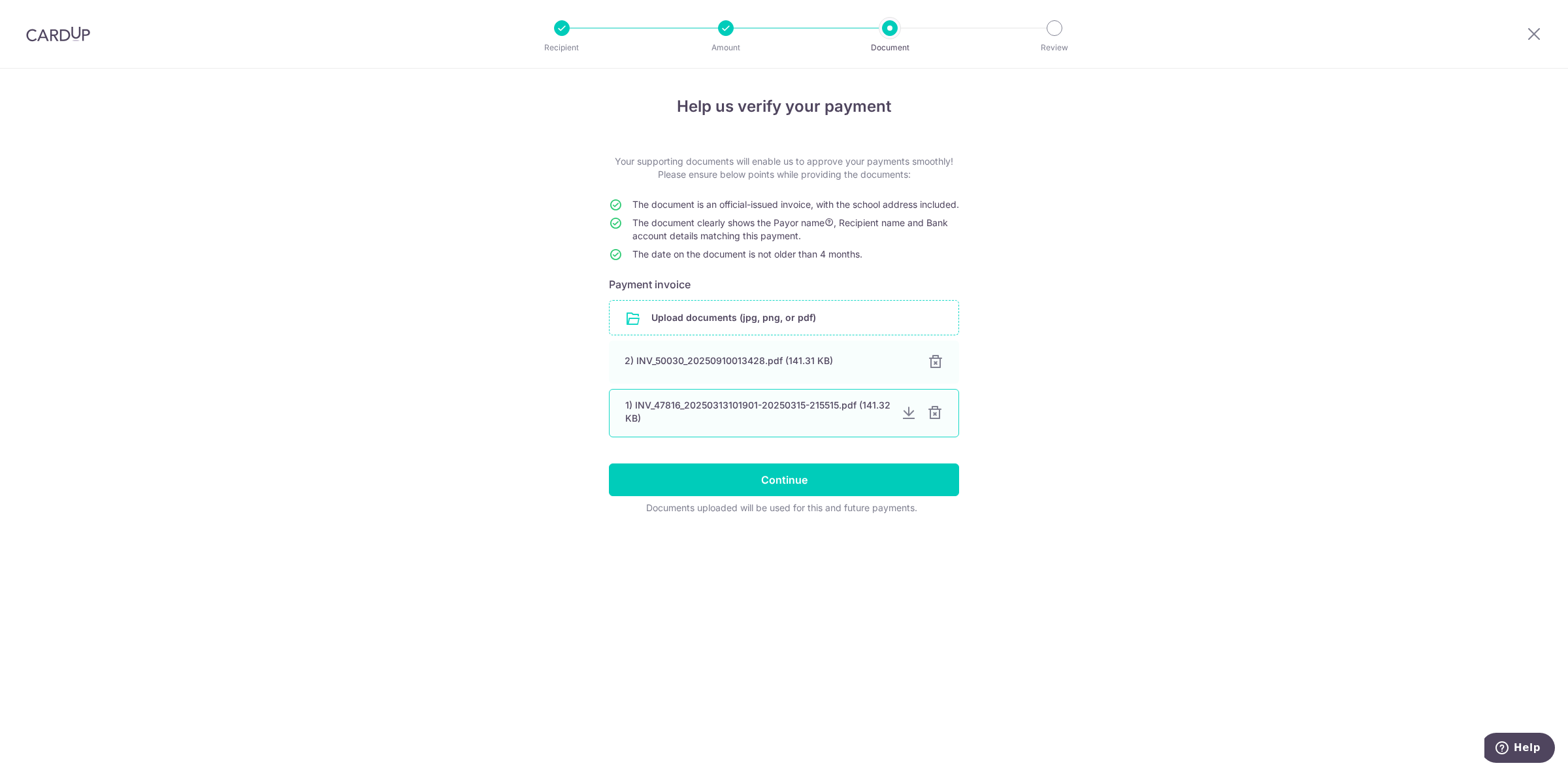
click at [913, 421] on div at bounding box center [909, 413] width 16 height 16
click at [938, 421] on div at bounding box center [935, 413] width 16 height 16
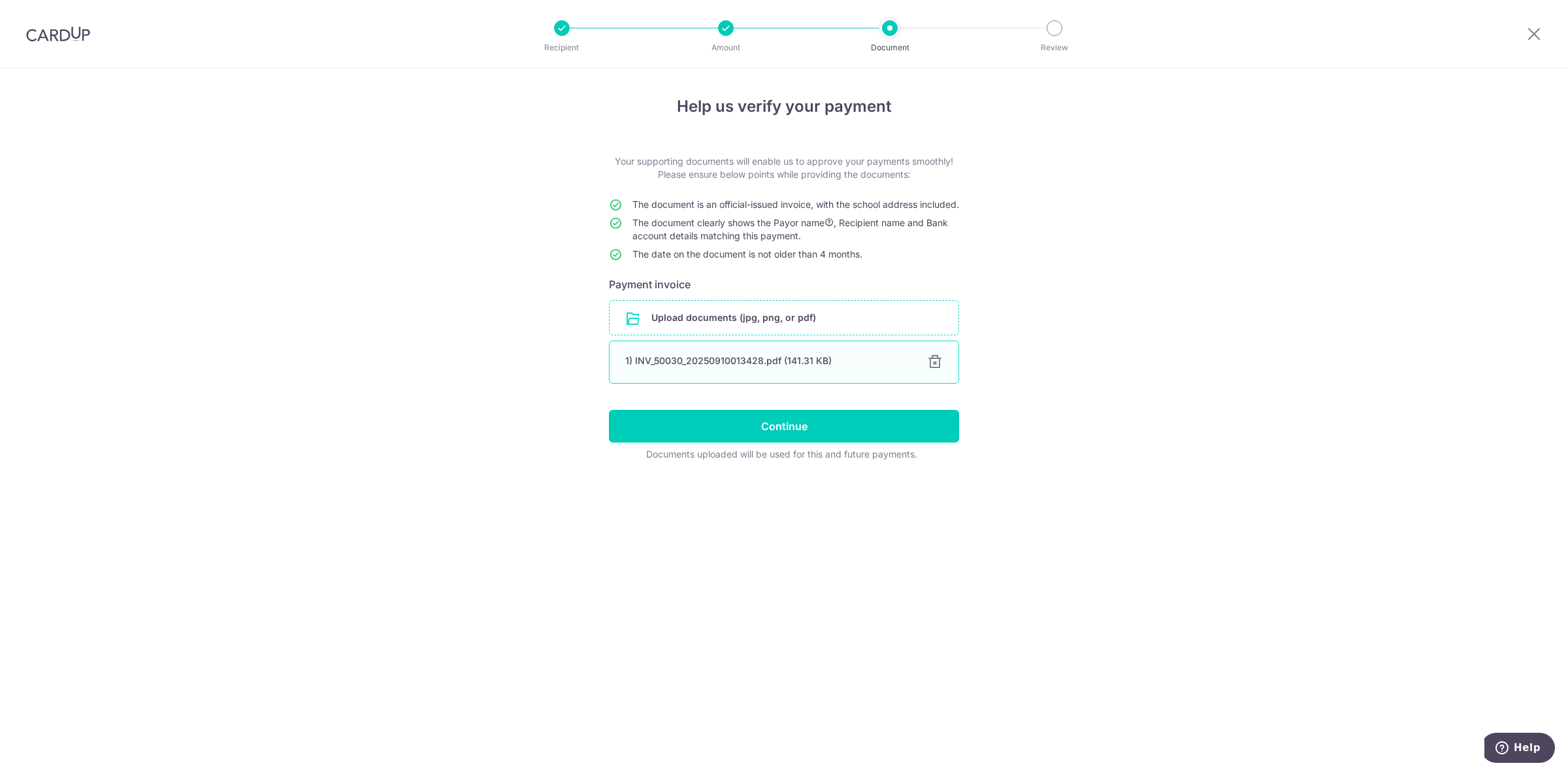
click at [913, 369] on div "1) INV_50030_20250910013428.pdf (141.31 KB) 100%" at bounding box center [784, 362] width 350 height 43
click at [759, 438] on input "Continue" at bounding box center [784, 425] width 350 height 32
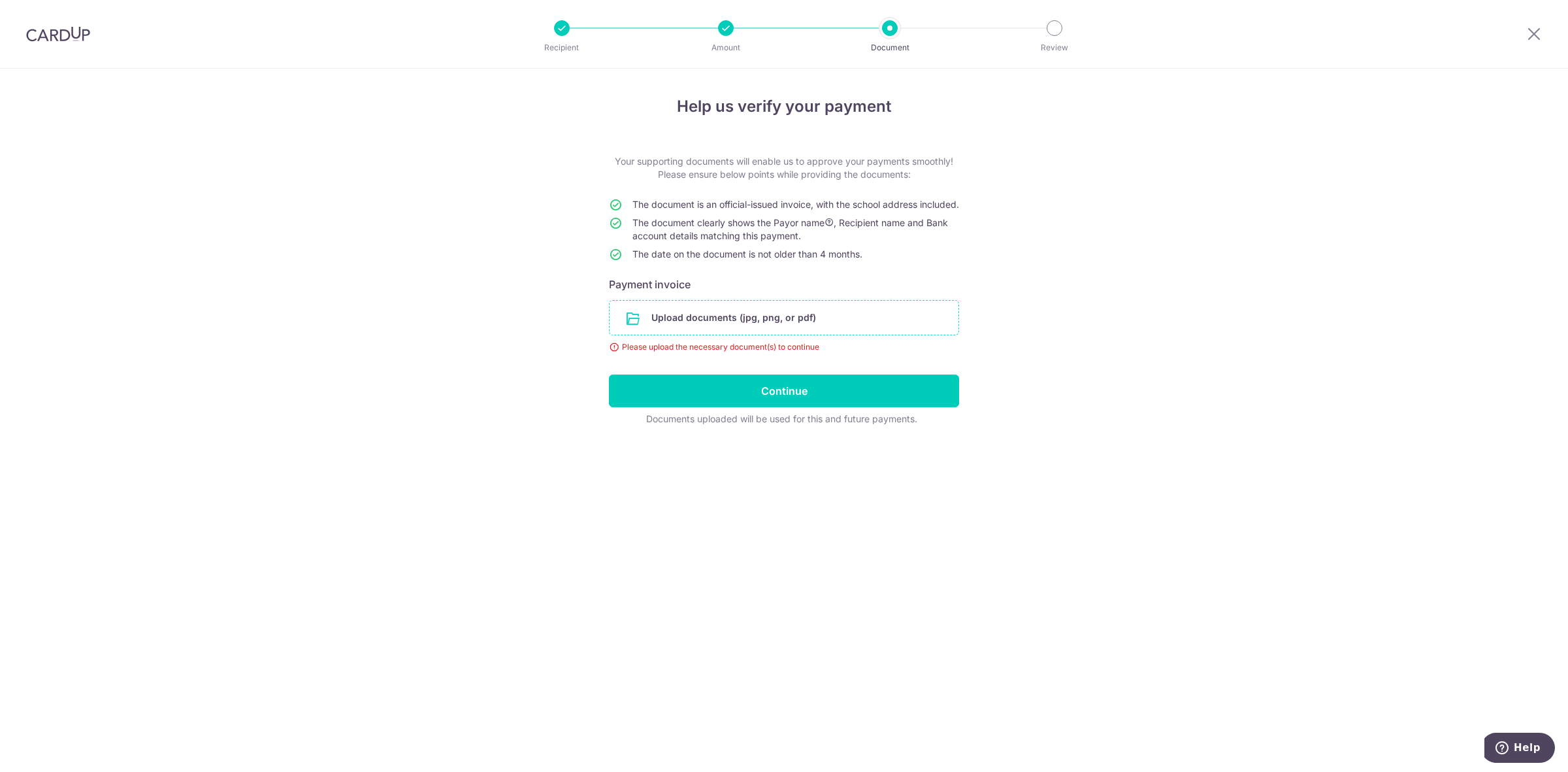
click at [777, 334] on input "file" at bounding box center [784, 318] width 349 height 34
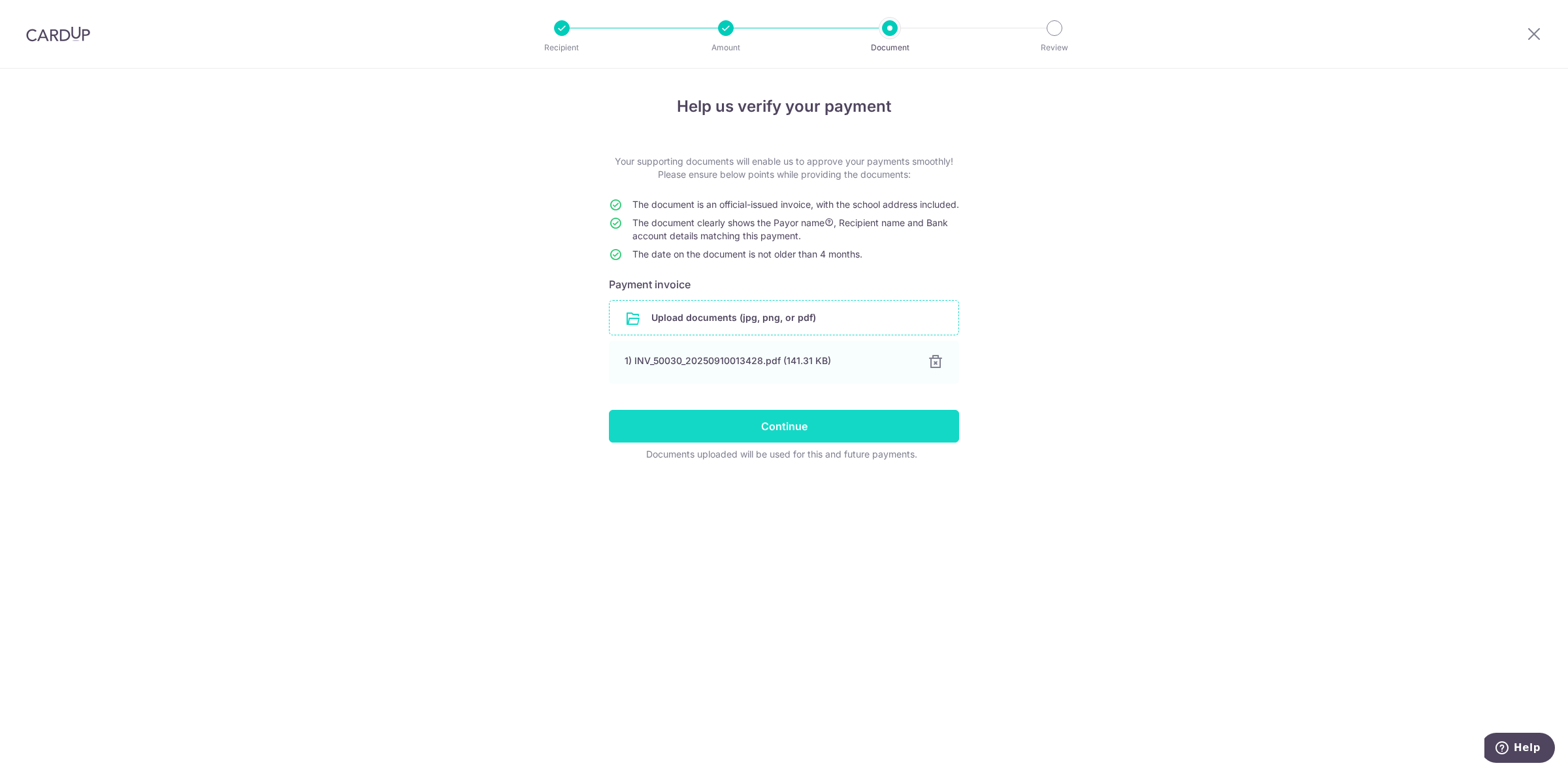
click at [758, 442] on input "Continue" at bounding box center [784, 425] width 350 height 32
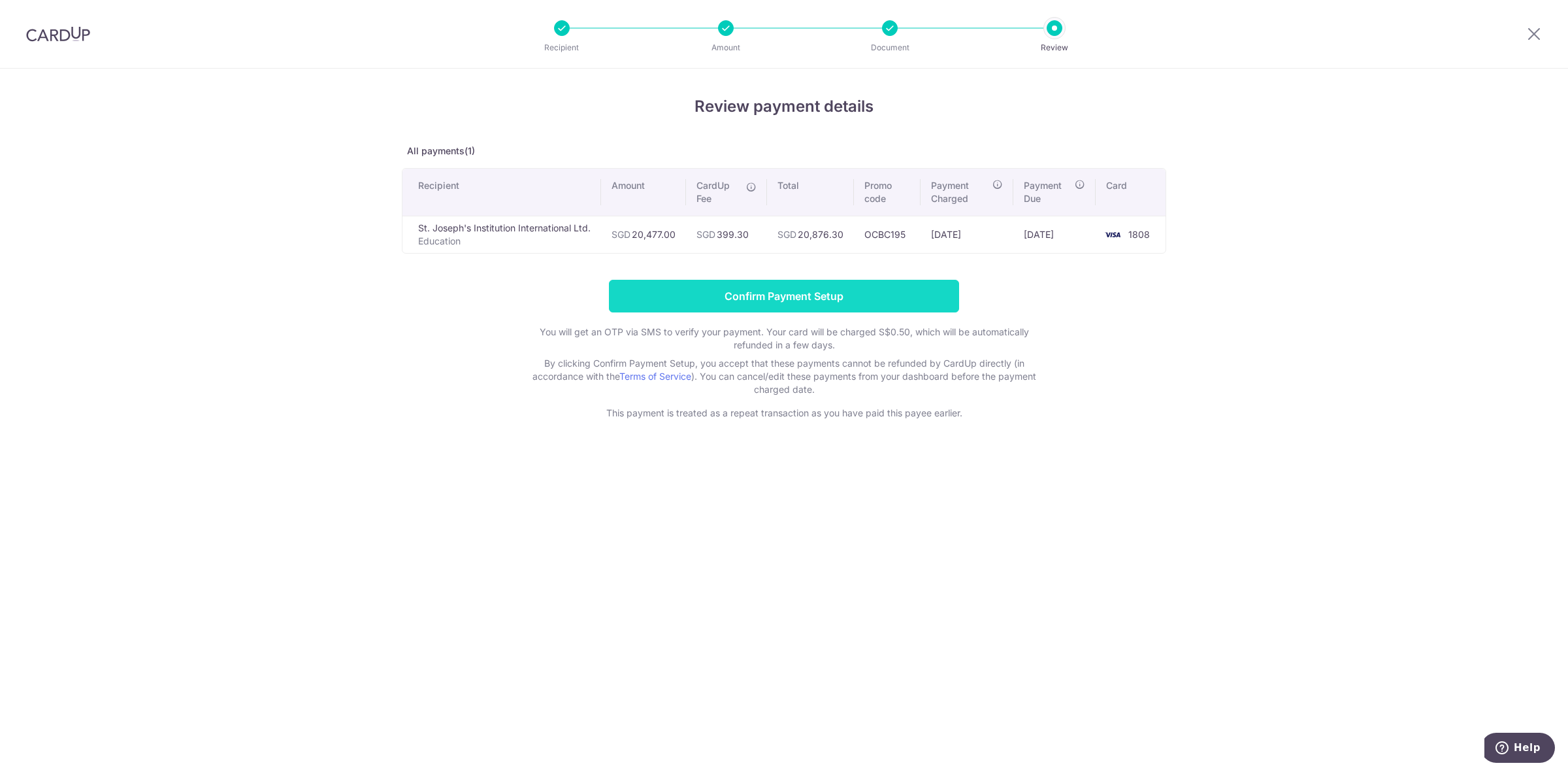
click at [776, 312] on input "Confirm Payment Setup" at bounding box center [784, 296] width 350 height 32
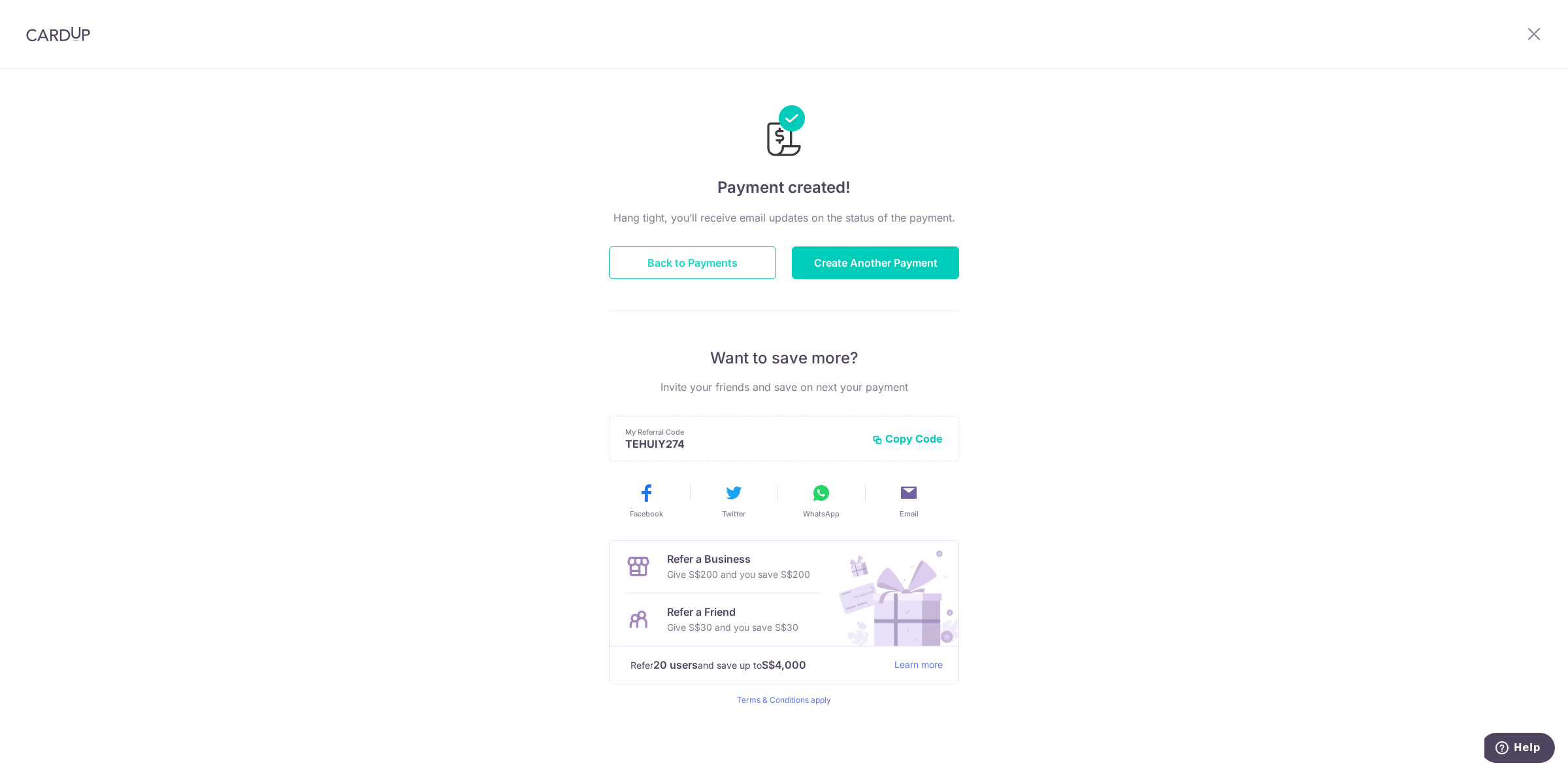
click at [707, 262] on button "Back to Payments" at bounding box center [692, 262] width 167 height 32
